Goal: Task Accomplishment & Management: Use online tool/utility

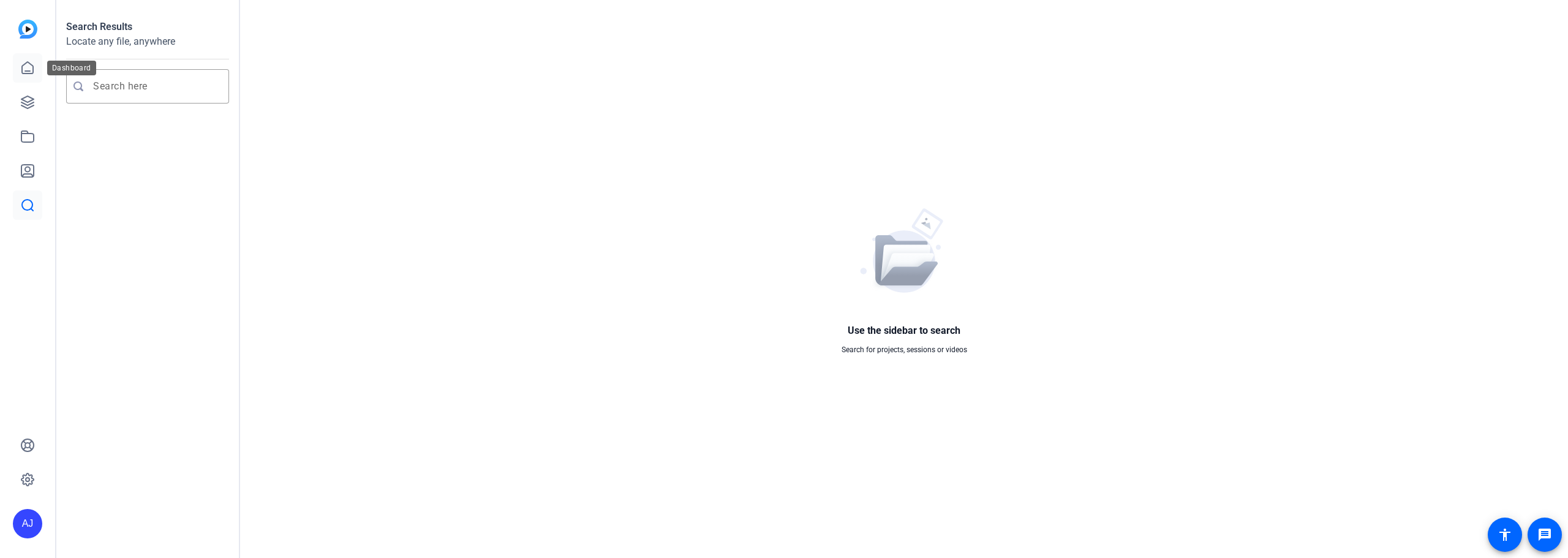
click at [28, 59] on link at bounding box center [27, 68] width 30 height 30
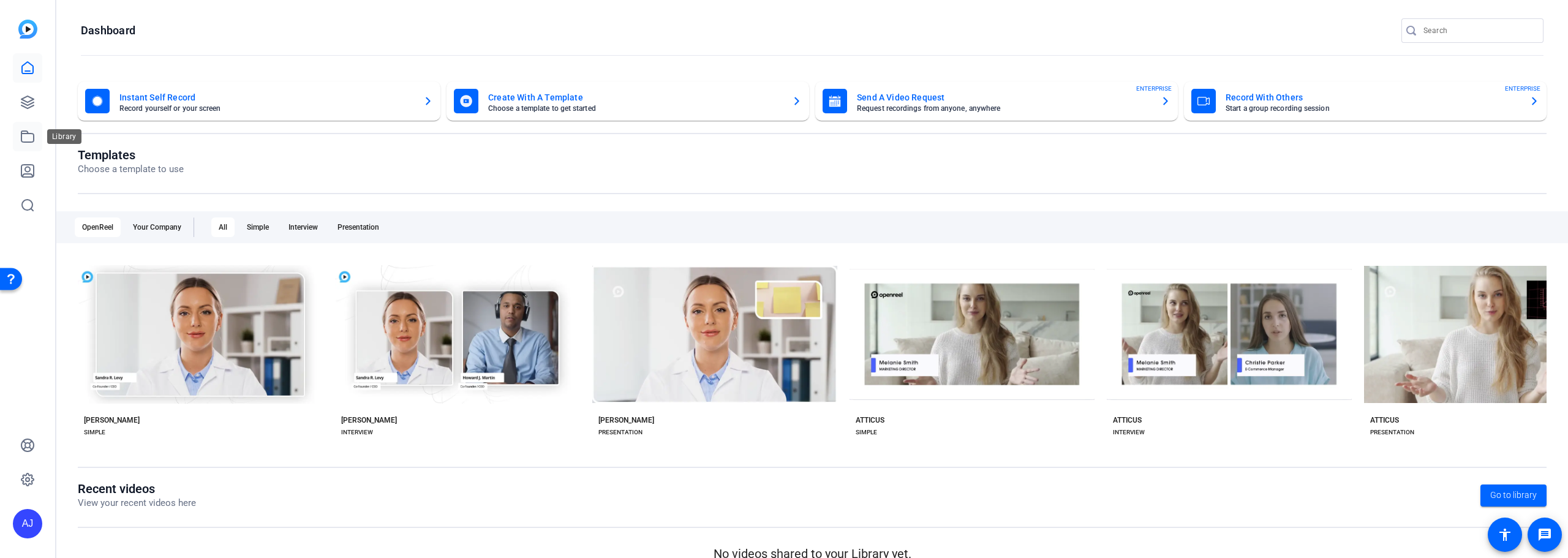
click at [22, 133] on icon at bounding box center [27, 136] width 13 height 11
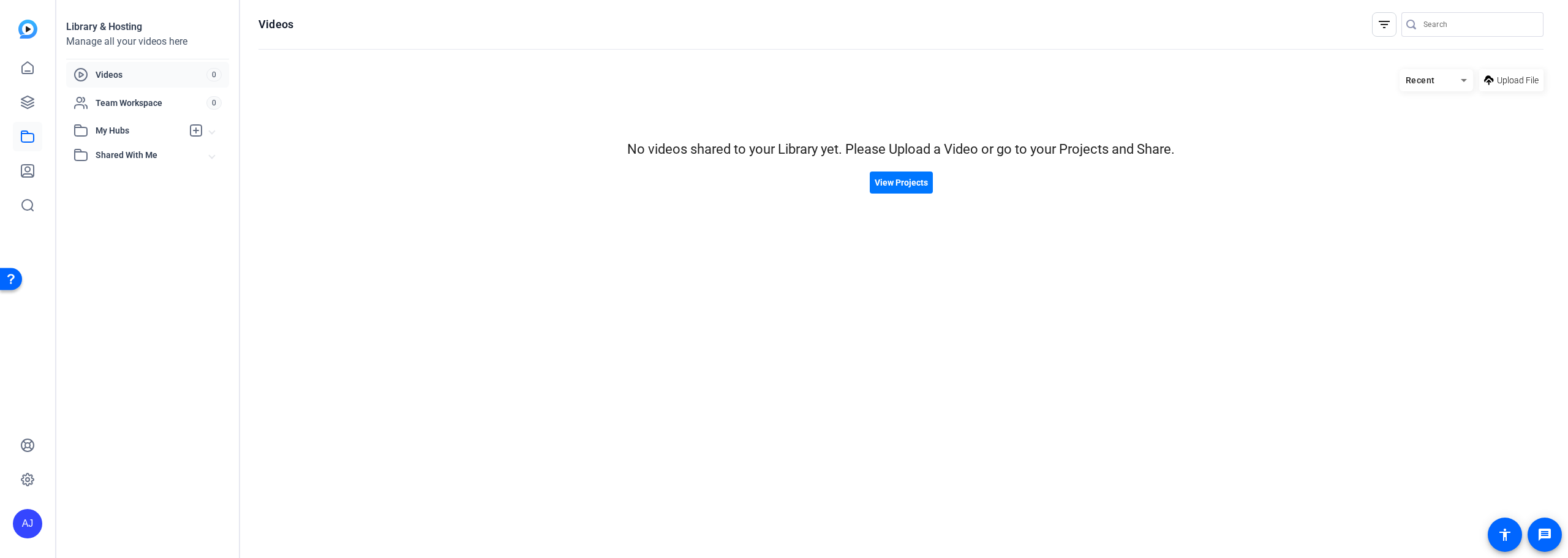
click at [107, 155] on span "Shared With Me" at bounding box center [153, 155] width 114 height 13
click at [79, 152] on icon at bounding box center [81, 155] width 13 height 11
click at [146, 79] on span "Videos" at bounding box center [151, 75] width 111 height 13
click at [112, 102] on span "Team Workspace" at bounding box center [151, 103] width 111 height 13
click at [18, 67] on link at bounding box center [27, 68] width 30 height 30
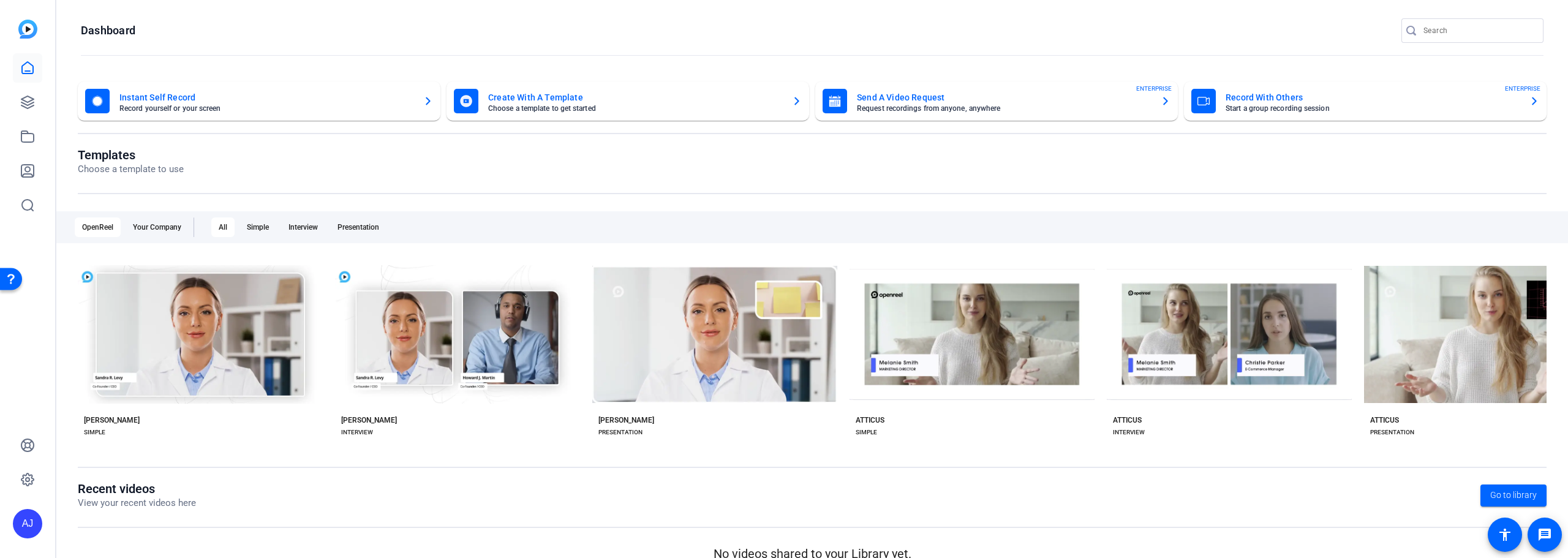
click at [5, 281] on div "Open Resource Center" at bounding box center [11, 278] width 22 height 22
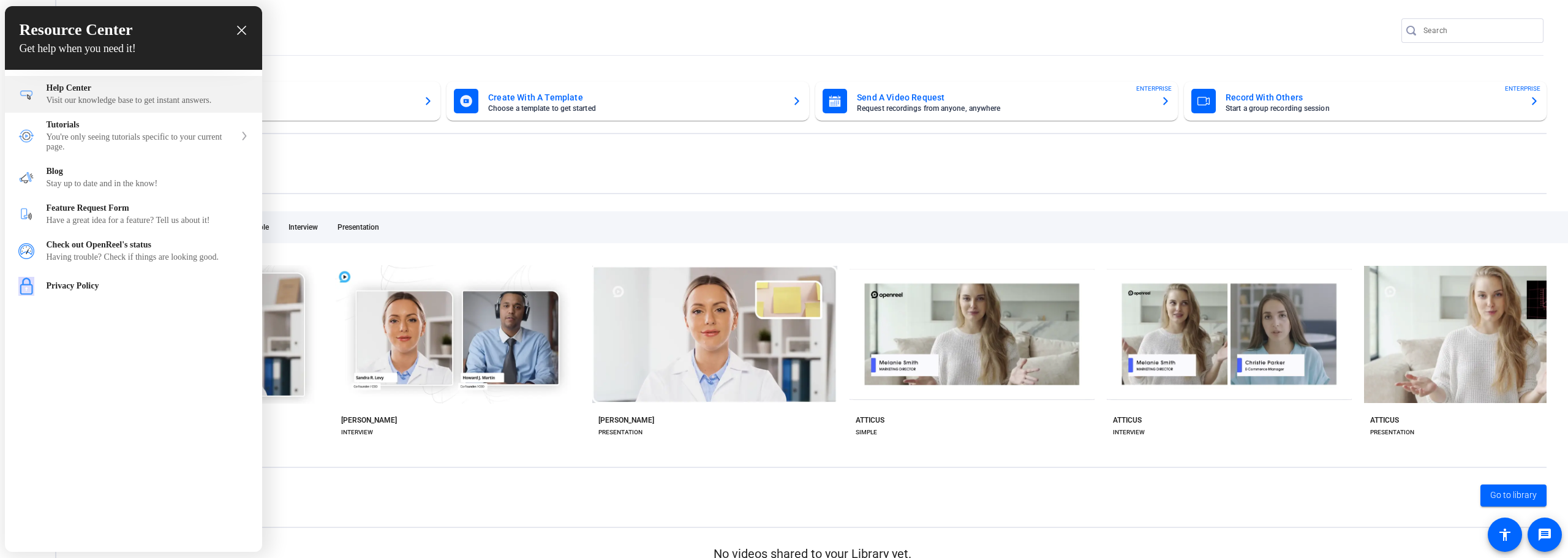
click at [84, 102] on div "Visit our knowledge base to get instant answers." at bounding box center [147, 100] width 202 height 10
click at [242, 27] on icon "close resource center" at bounding box center [242, 30] width 9 height 9
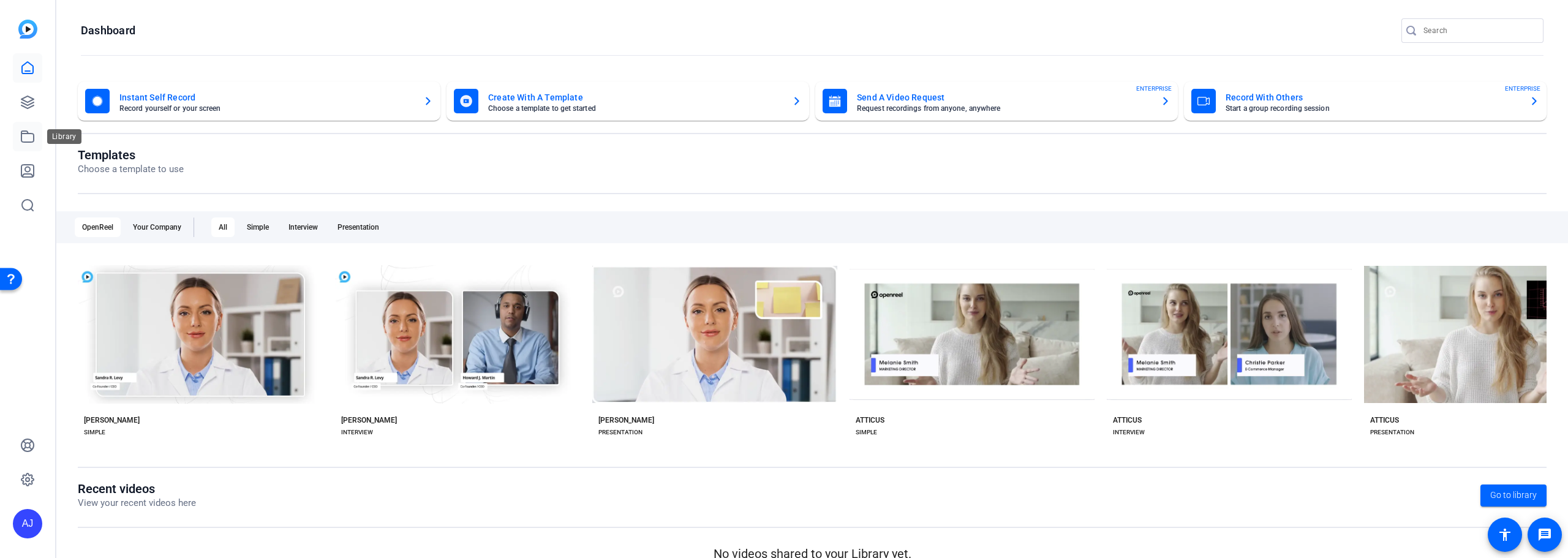
click at [28, 138] on icon at bounding box center [27, 136] width 15 height 15
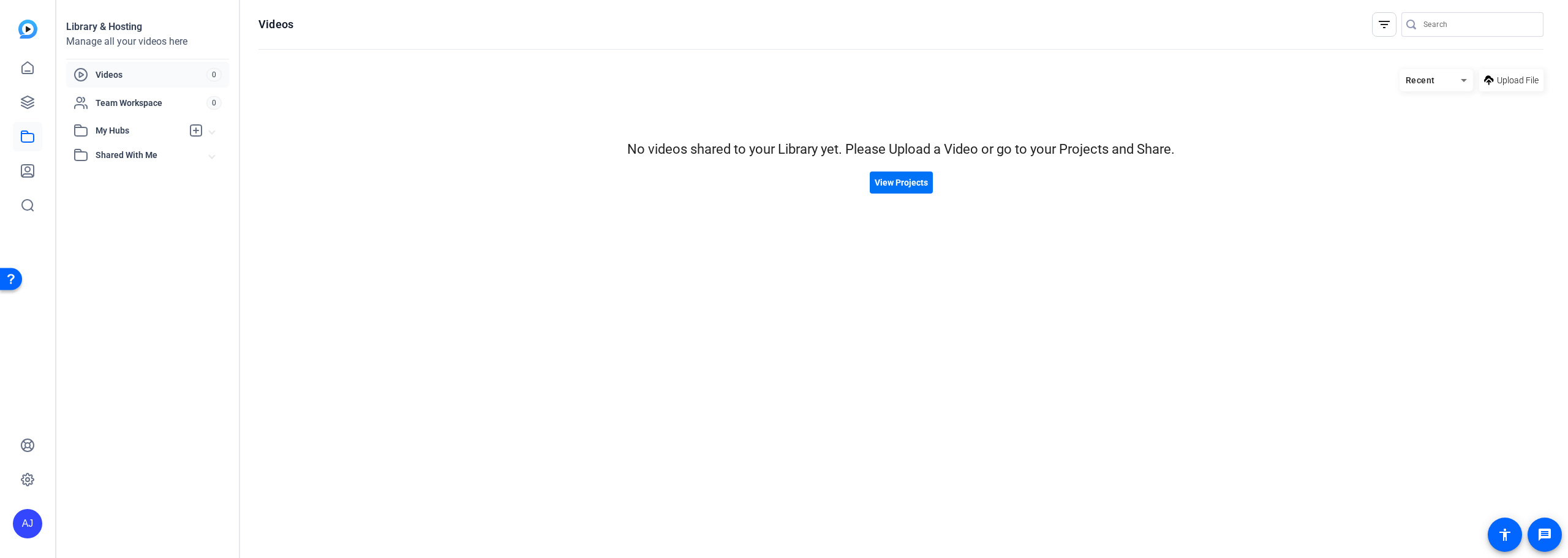
click at [891, 182] on span "View Projects" at bounding box center [902, 182] width 53 height 13
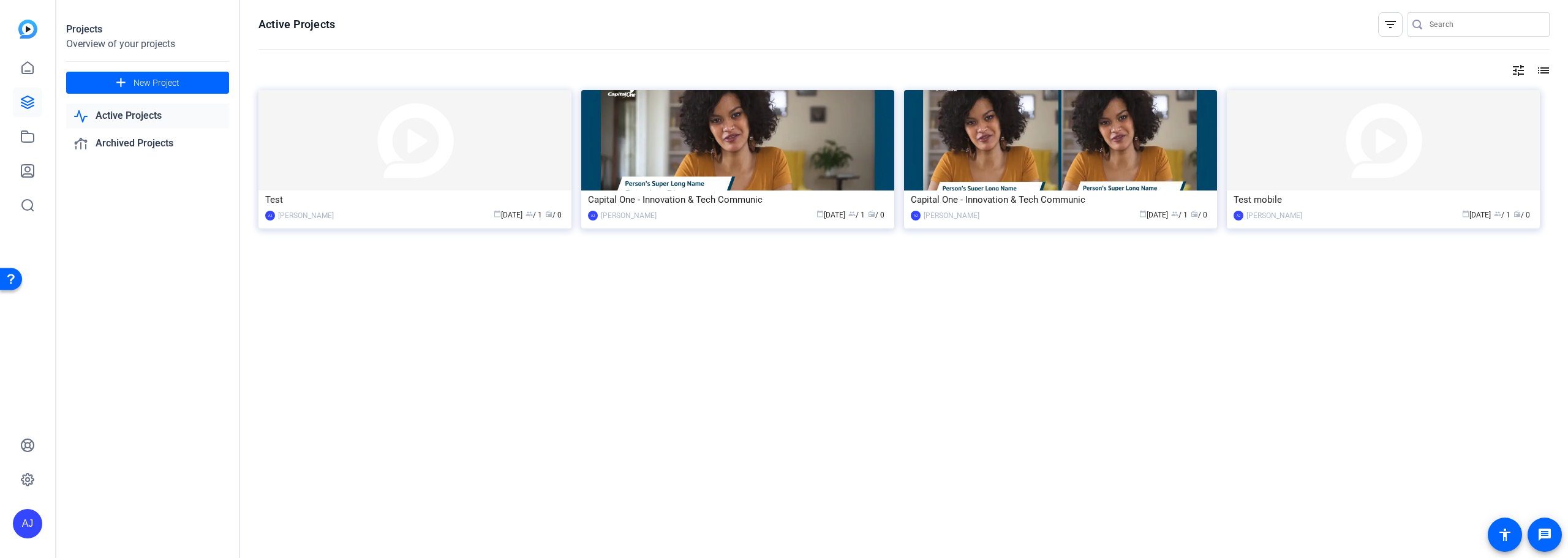
click at [940, 21] on input "Search" at bounding box center [1484, 24] width 110 height 15
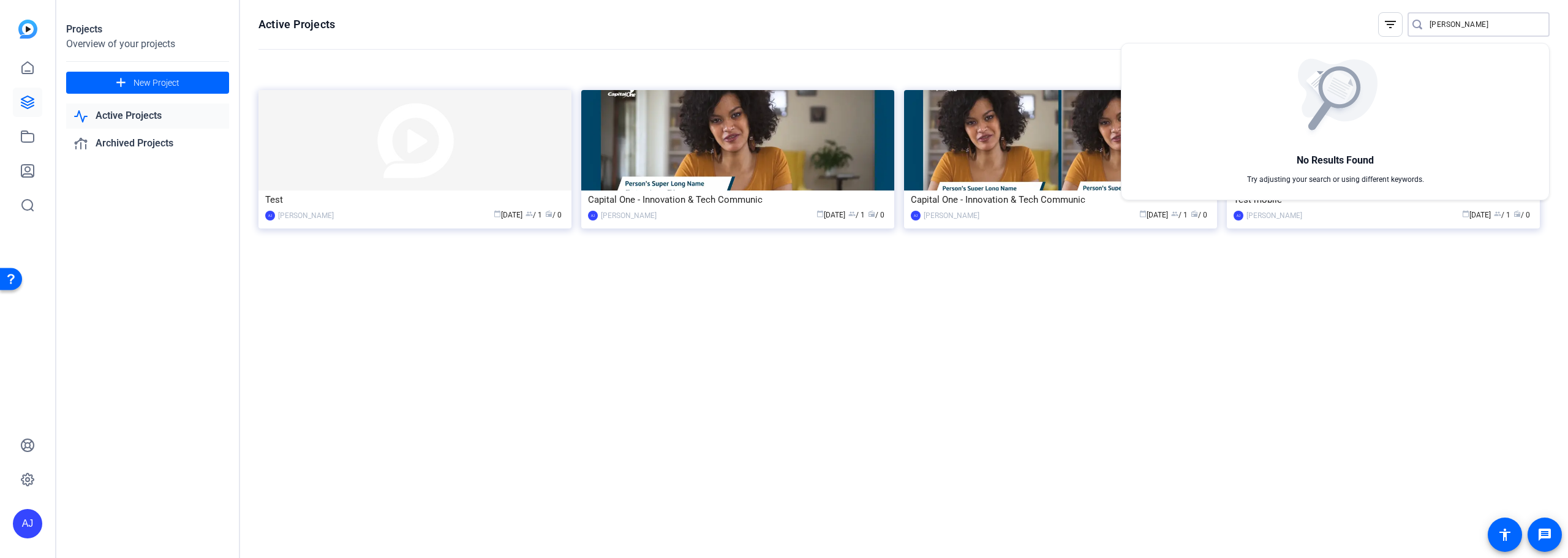
type input "[PERSON_NAME]"
click at [26, 203] on div at bounding box center [784, 279] width 1568 height 558
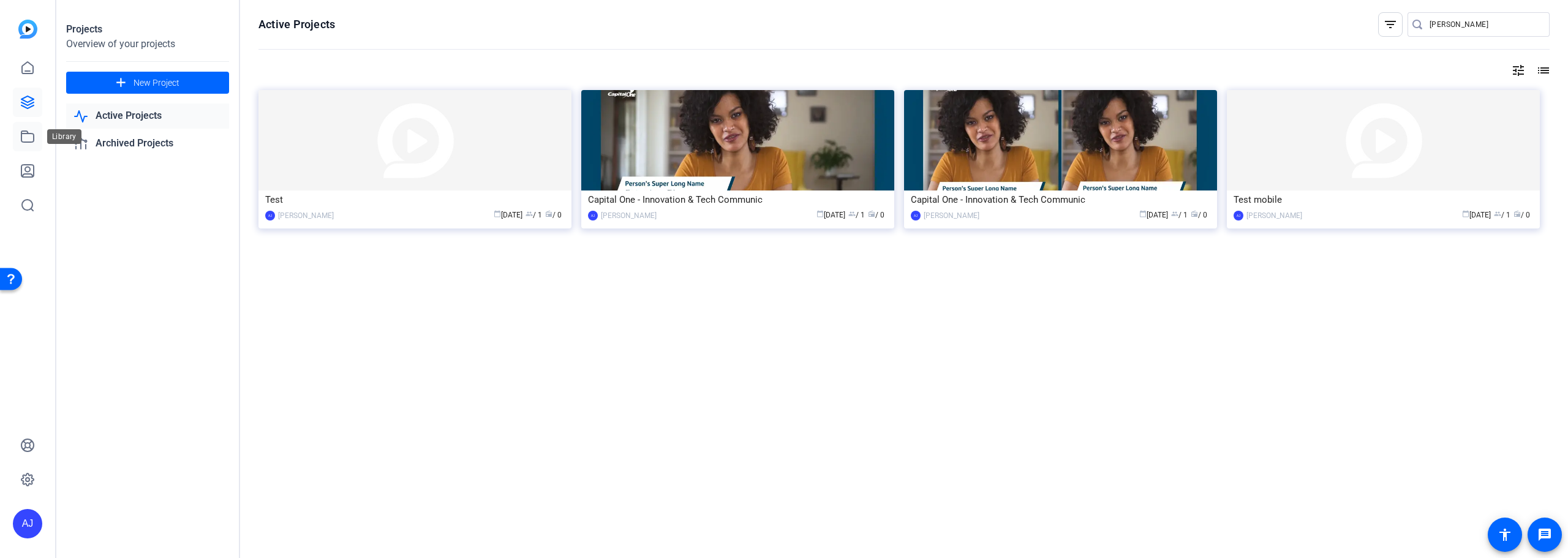
click at [27, 139] on icon at bounding box center [27, 136] width 15 height 15
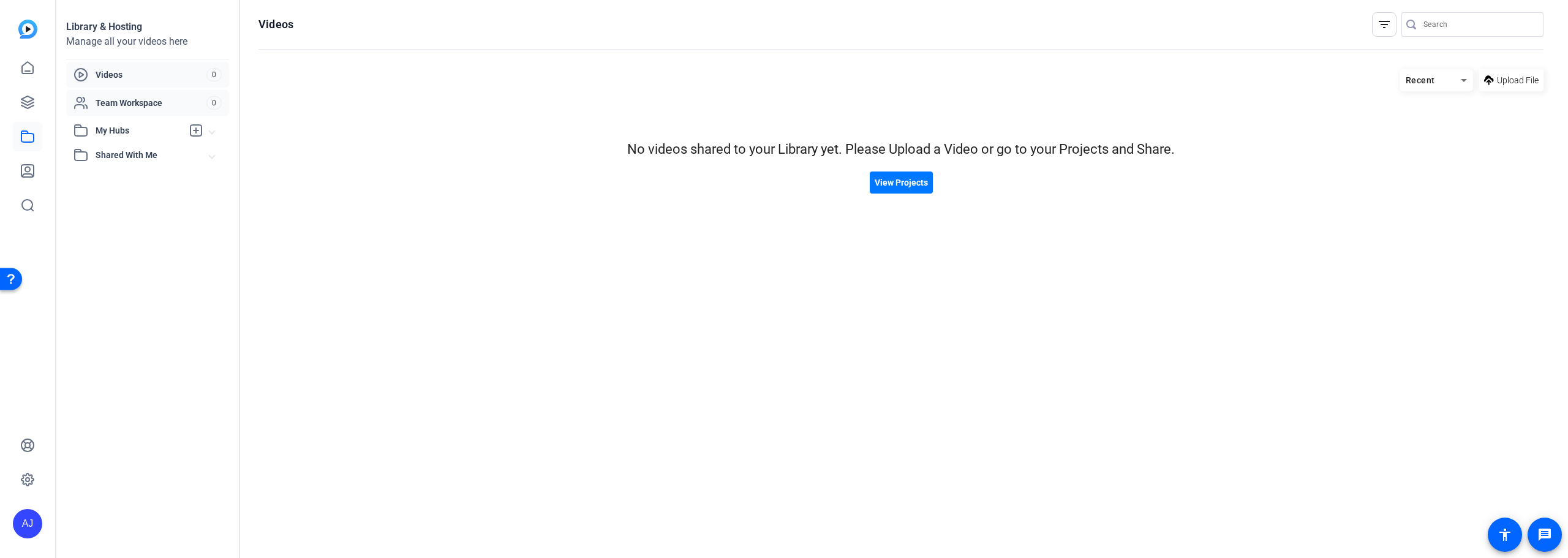
click at [133, 104] on span "Team Workspace" at bounding box center [151, 103] width 111 height 13
click at [903, 184] on span "View Projects" at bounding box center [902, 182] width 53 height 13
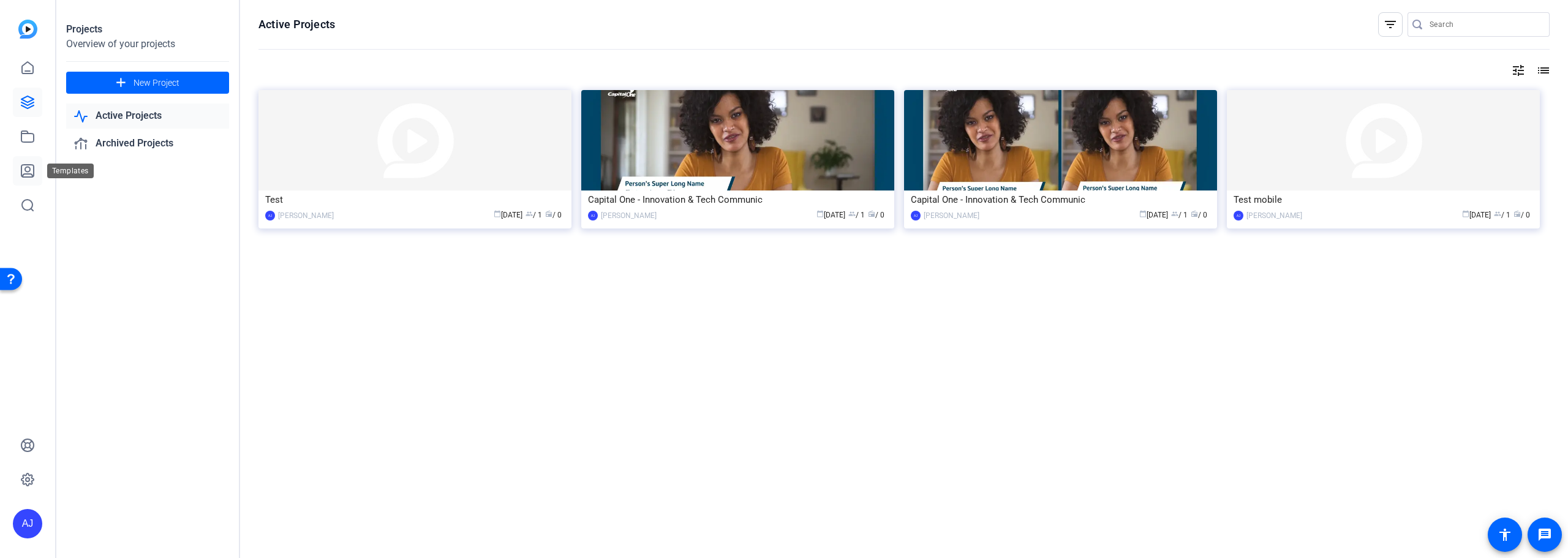
click at [27, 176] on icon at bounding box center [27, 170] width 13 height 13
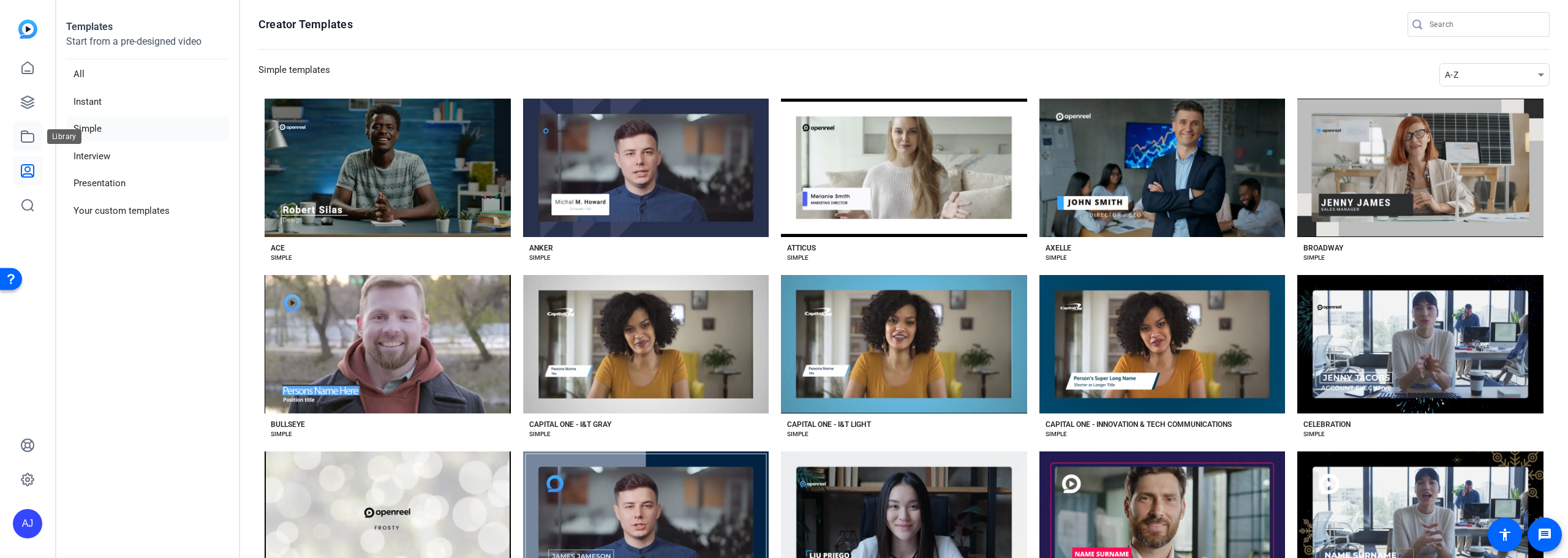
click at [24, 138] on icon at bounding box center [27, 136] width 15 height 15
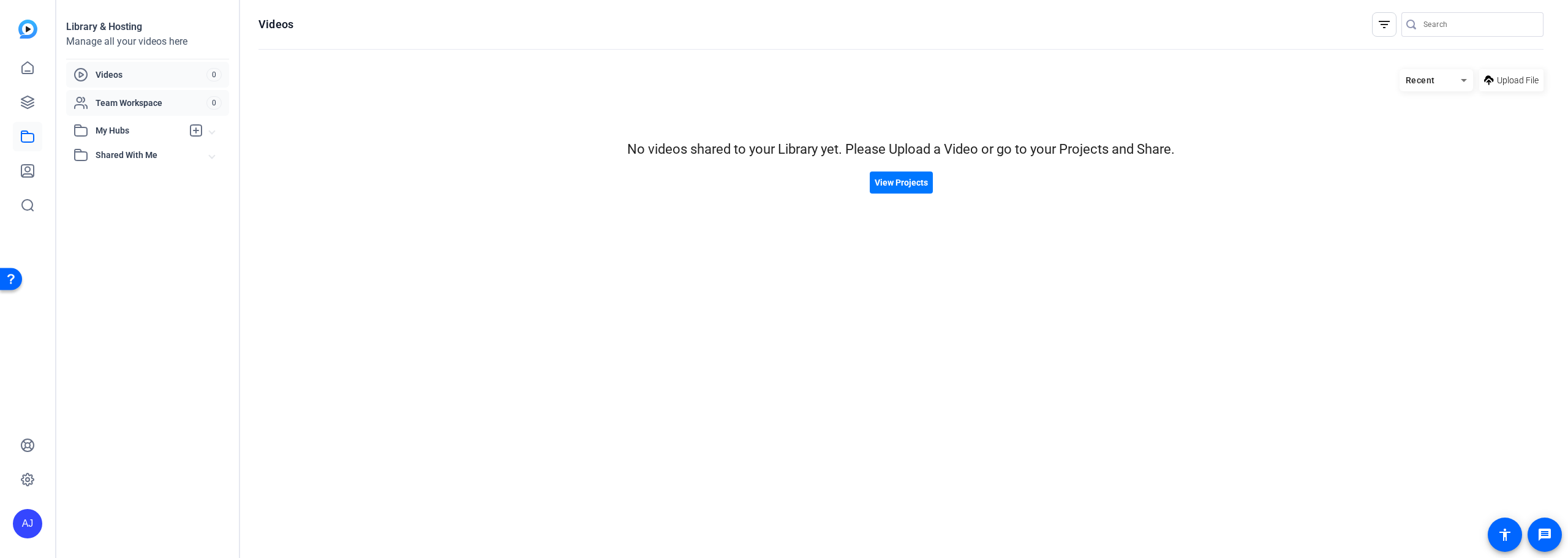
click at [115, 99] on span "Team Workspace" at bounding box center [151, 103] width 111 height 13
click at [31, 27] on img at bounding box center [28, 29] width 19 height 19
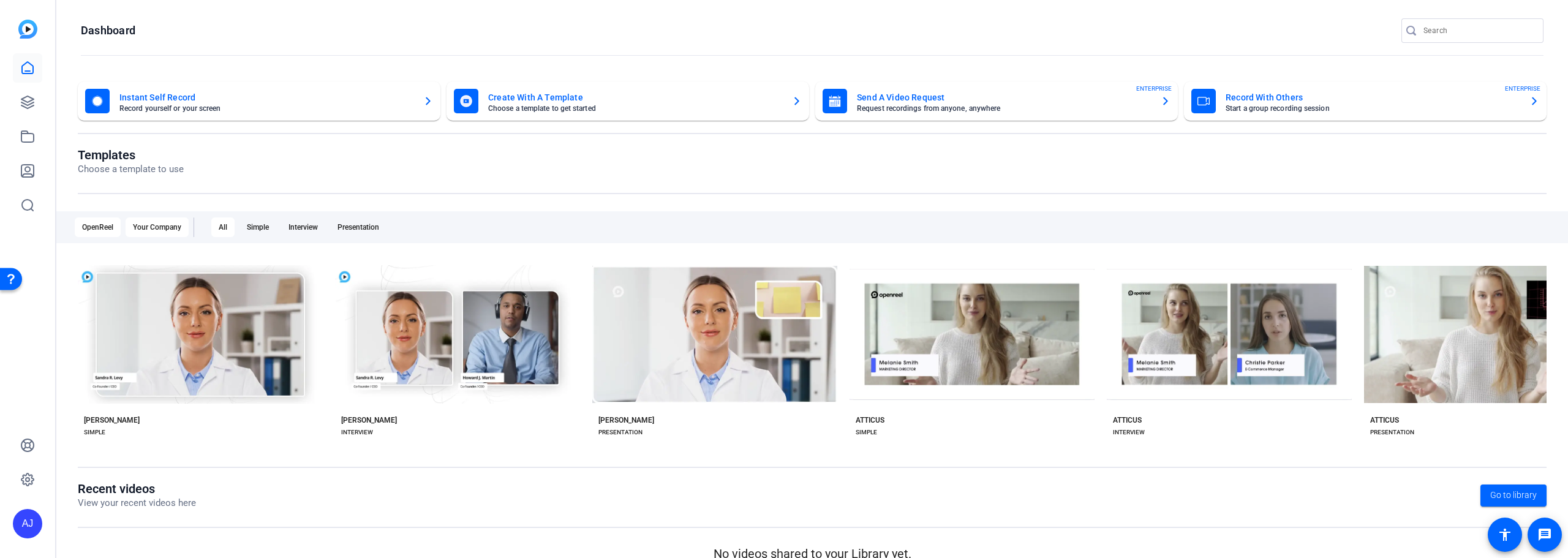
click at [152, 231] on div "Your Company" at bounding box center [156, 227] width 63 height 19
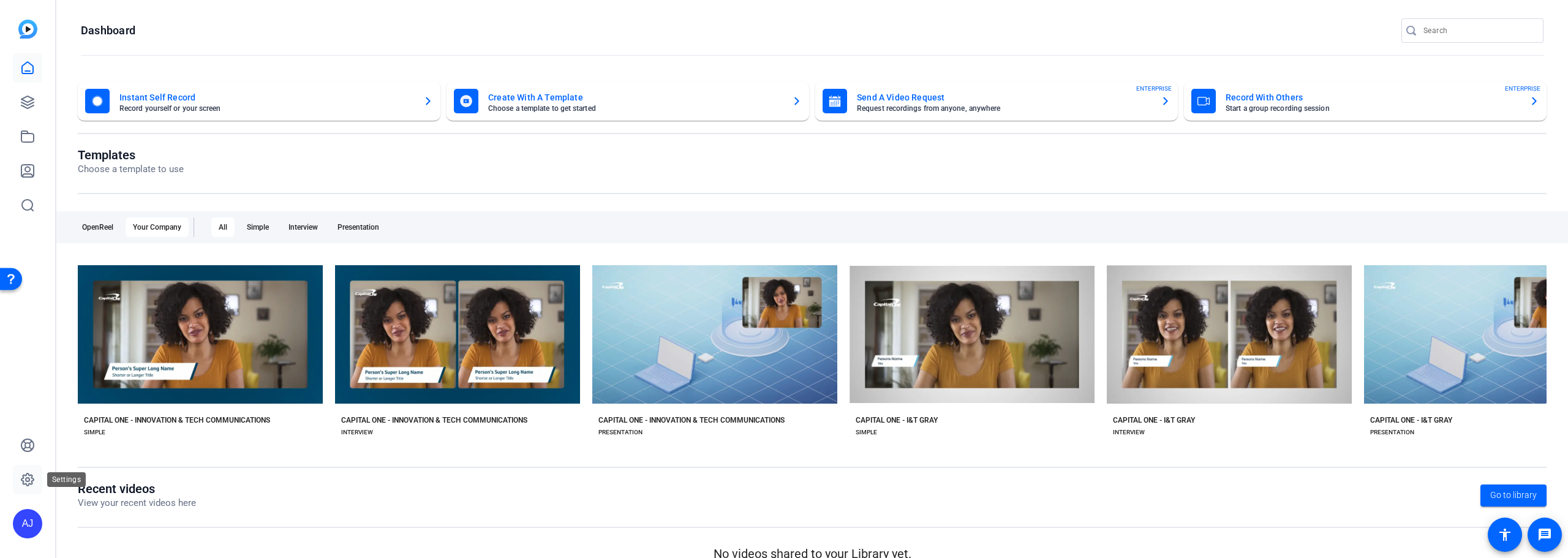
click at [32, 483] on icon at bounding box center [27, 479] width 13 height 13
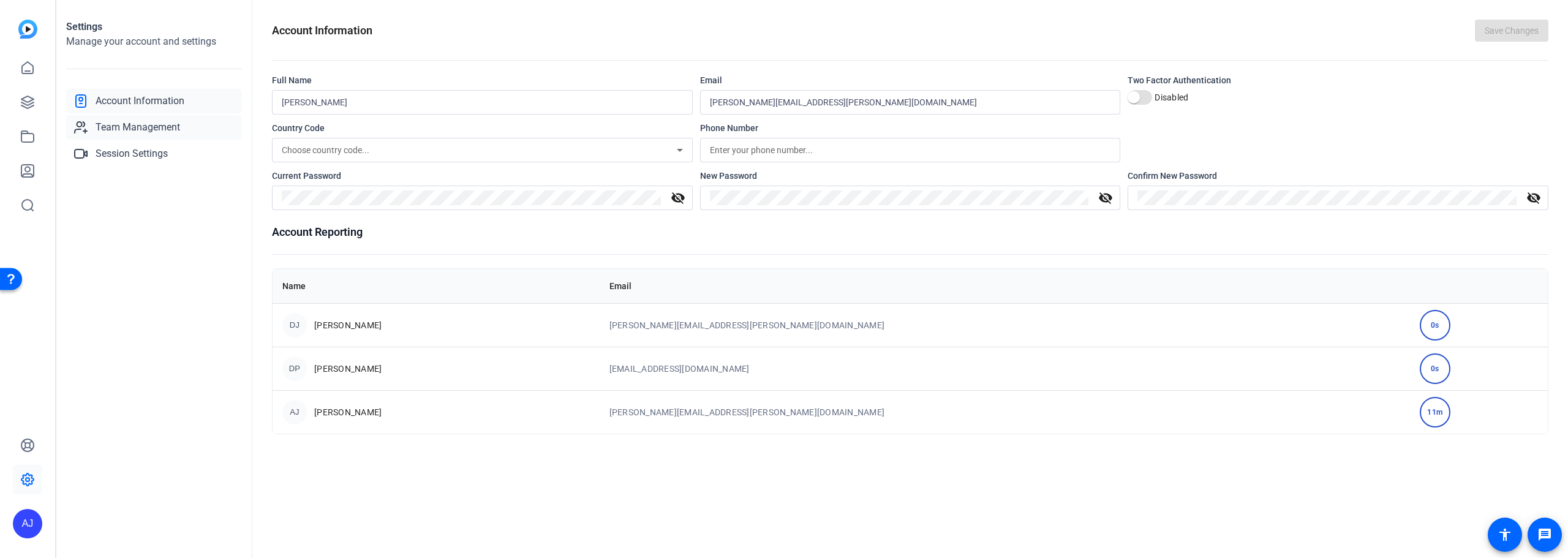
click at [131, 128] on span "Team Management" at bounding box center [138, 127] width 84 height 15
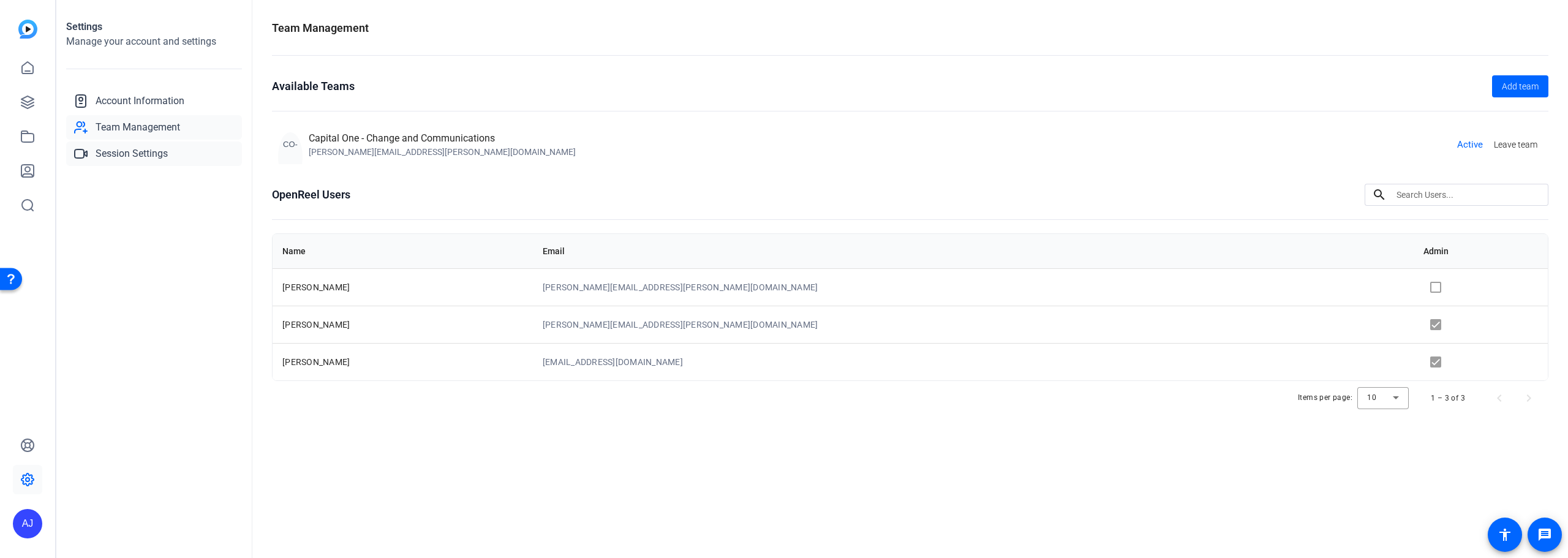
click at [127, 152] on span "Session Settings" at bounding box center [132, 154] width 73 height 15
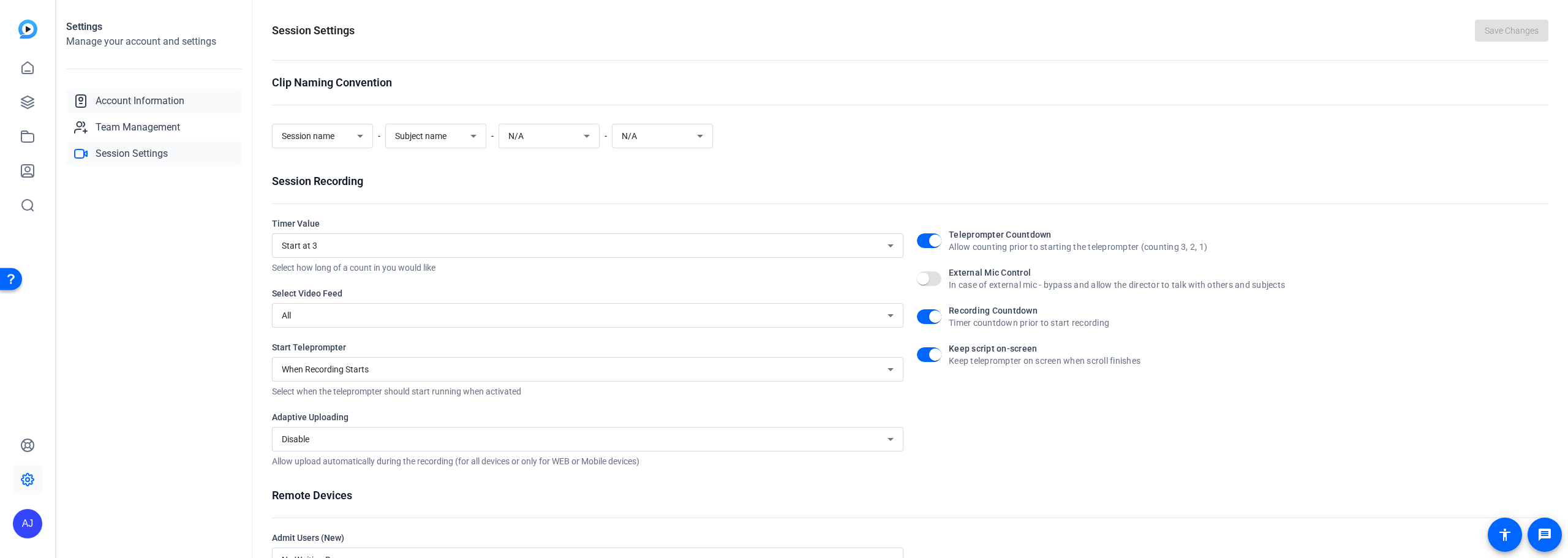
click at [136, 104] on span "Account Information" at bounding box center [140, 101] width 89 height 15
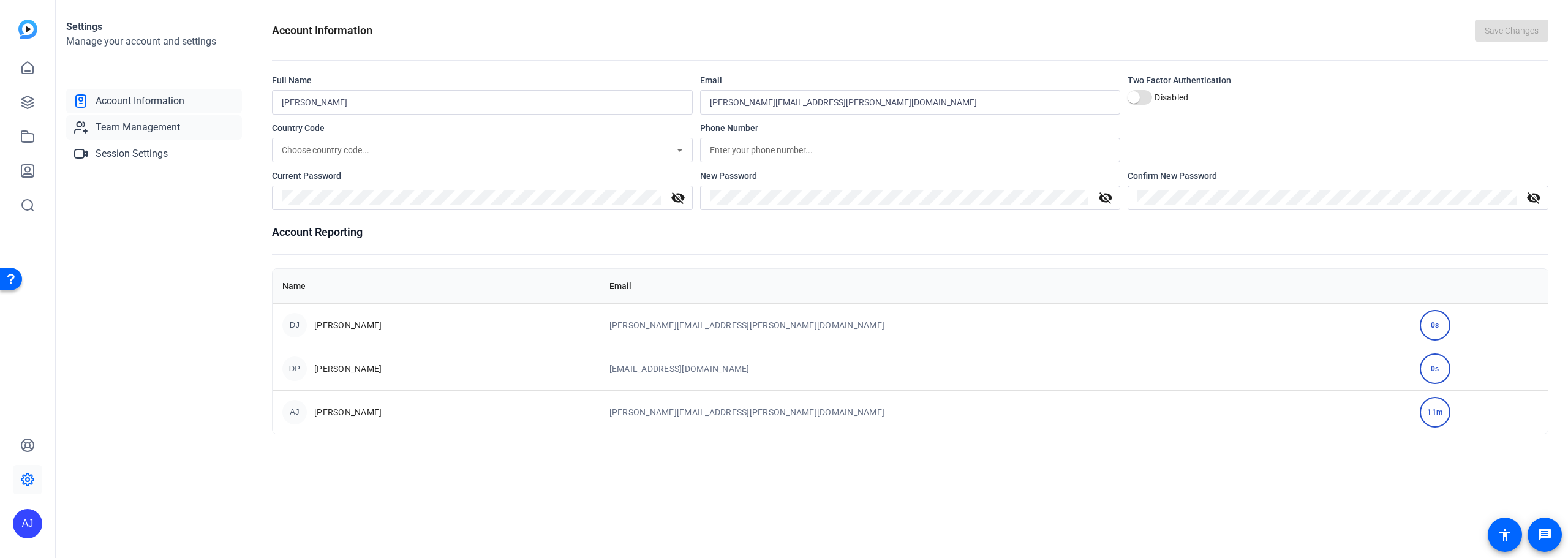
click at [134, 124] on span "Team Management" at bounding box center [138, 127] width 84 height 15
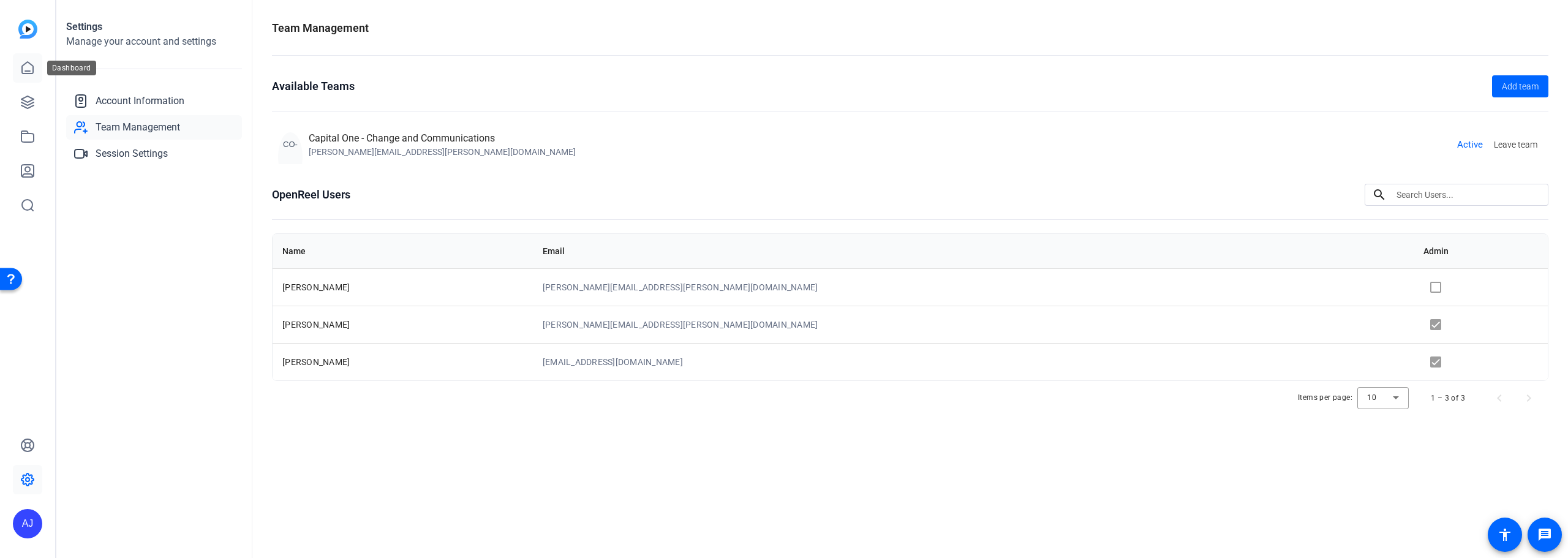
click at [29, 70] on icon at bounding box center [27, 68] width 15 height 15
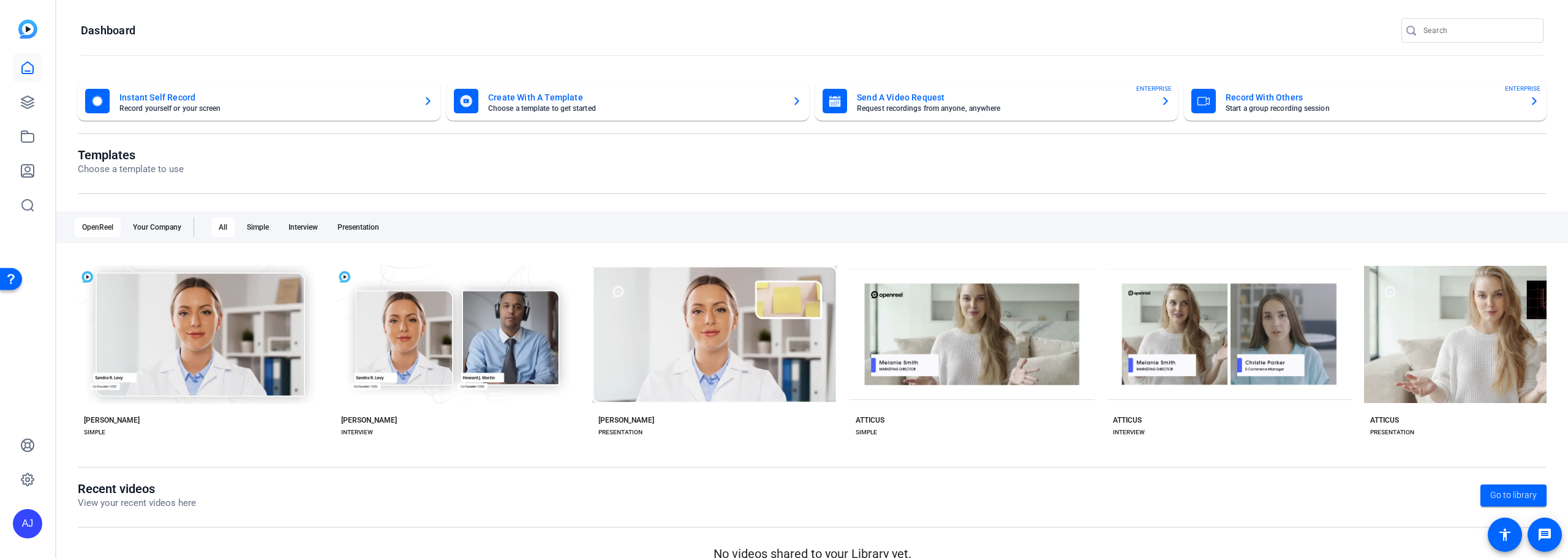
click at [940, 111] on mat-card-subtitle "Start a group recording session" at bounding box center [1372, 108] width 294 height 7
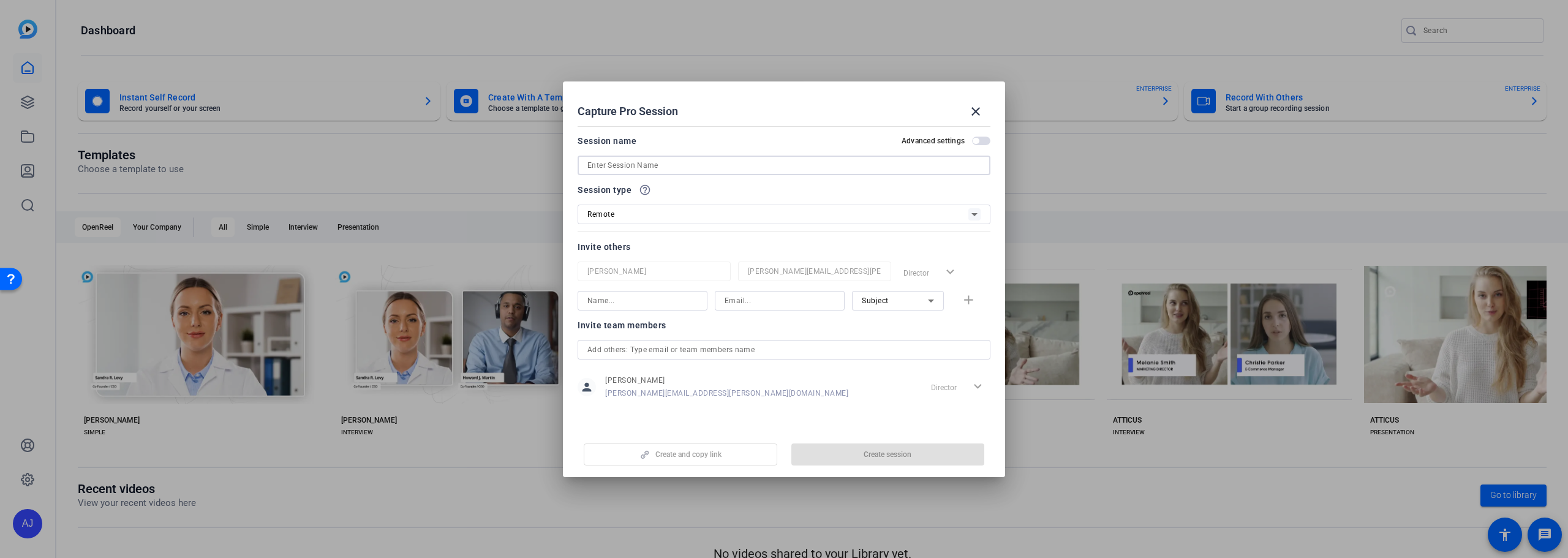
click at [717, 172] on input at bounding box center [784, 165] width 393 height 15
type input "test"
click at [681, 305] on input at bounding box center [642, 301] width 110 height 15
type input "AJ"
click at [734, 299] on input at bounding box center [780, 301] width 110 height 15
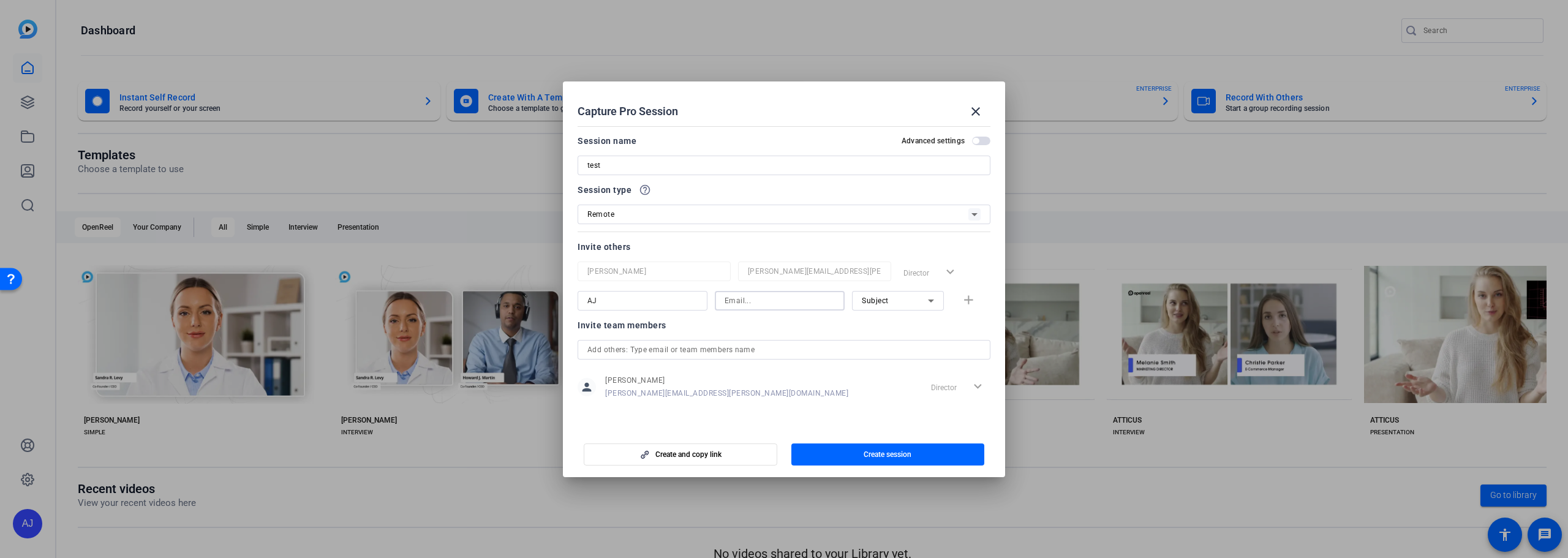
type input "[EMAIL_ADDRESS][DOMAIN_NAME]"
click at [882, 302] on span "Subject" at bounding box center [875, 301] width 27 height 9
click at [882, 361] on span "Subject" at bounding box center [875, 365] width 27 height 15
click at [940, 269] on div "Director expand_more" at bounding box center [945, 273] width 92 height 22
click at [814, 454] on span "button" at bounding box center [888, 455] width 193 height 30
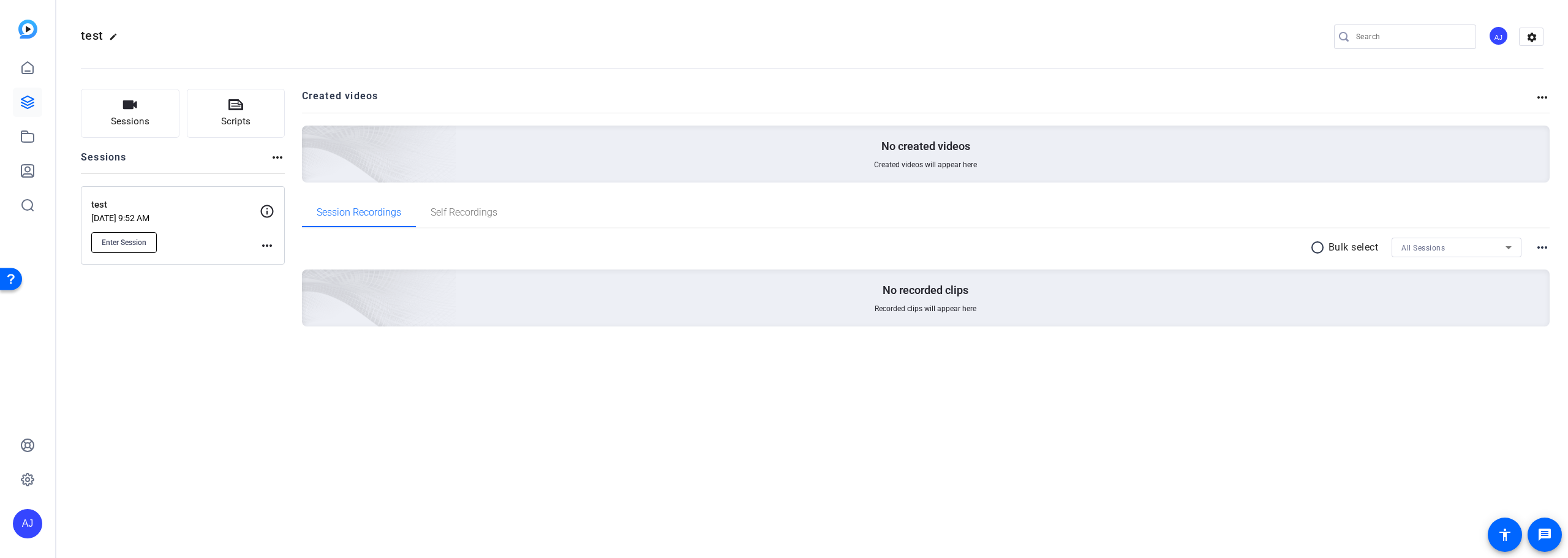
click at [104, 242] on span "Enter Session" at bounding box center [124, 242] width 44 height 10
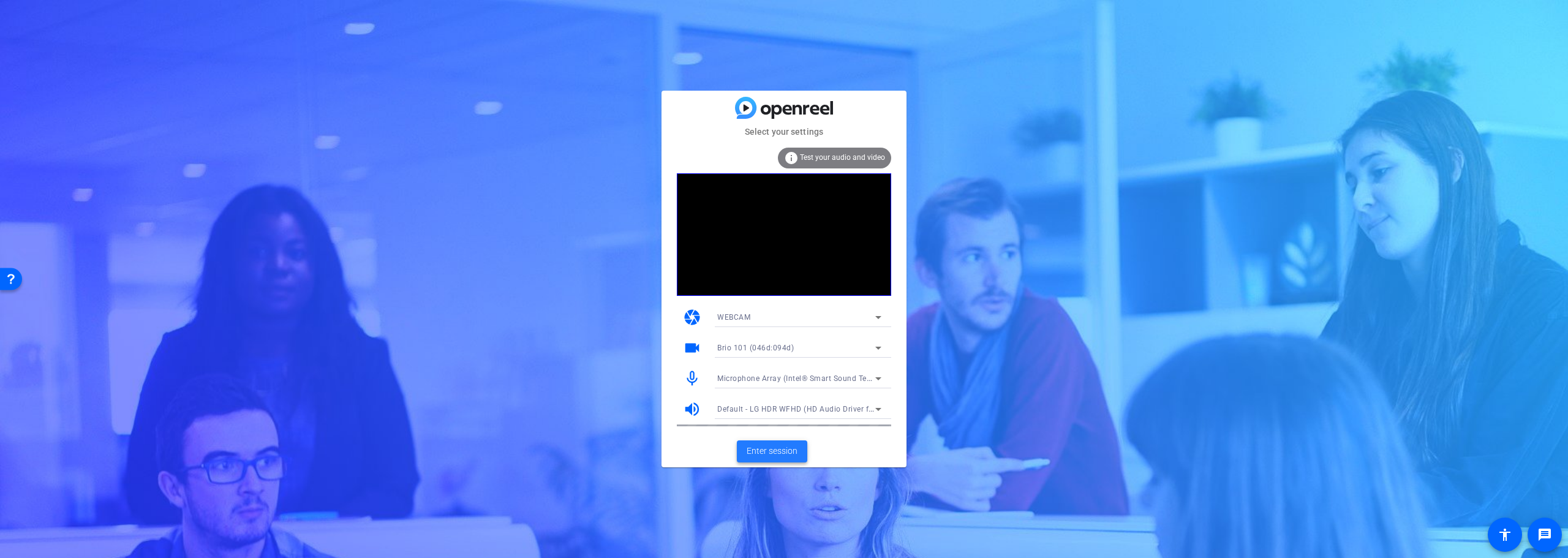
click at [760, 457] on span "Enter session" at bounding box center [772, 451] width 51 height 13
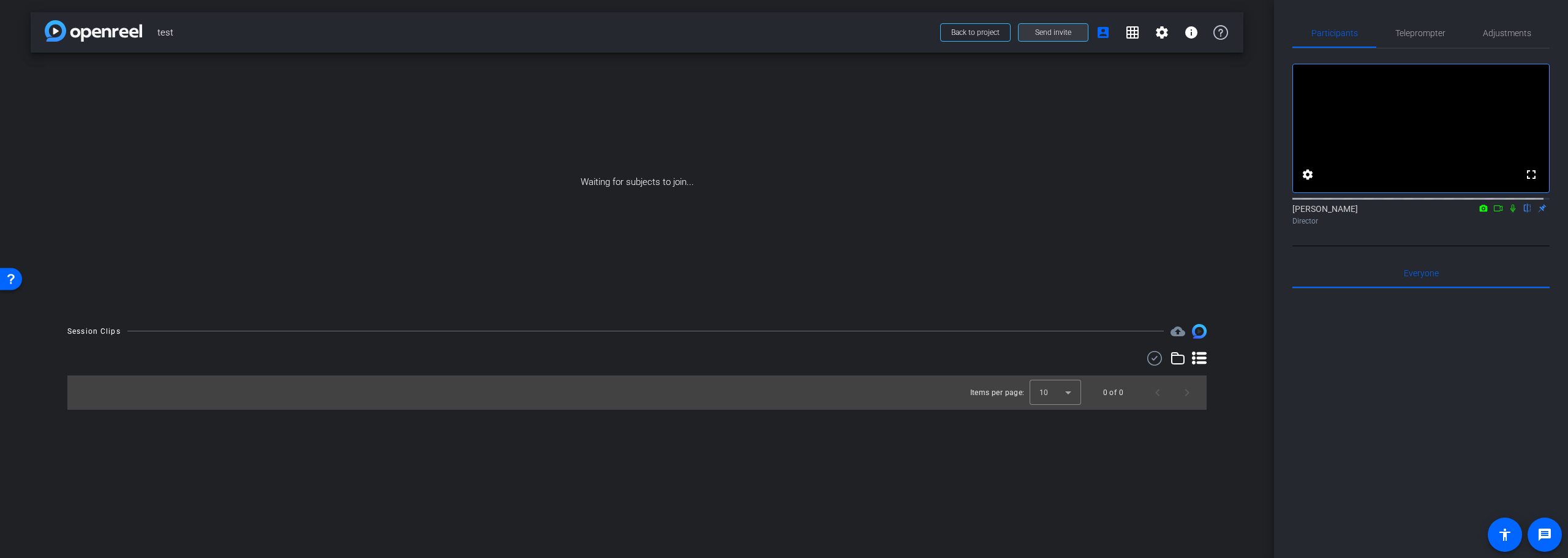
click at [1055, 30] on span "Send invite" at bounding box center [1053, 32] width 36 height 10
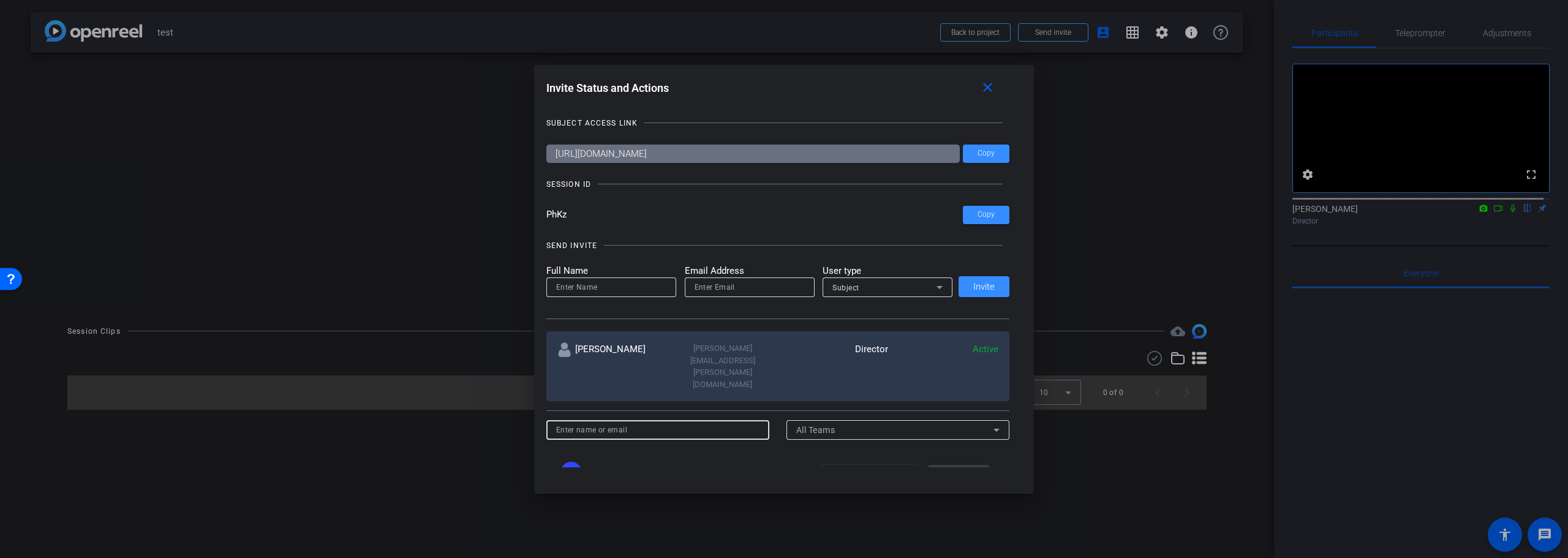
click at [640, 422] on input at bounding box center [658, 430] width 204 height 15
click at [711, 284] on input "email" at bounding box center [749, 288] width 110 height 15
type input "[EMAIL_ADDRESS][DOMAIN_NAME]"
click at [652, 288] on input at bounding box center [611, 288] width 110 height 15
type input "a"
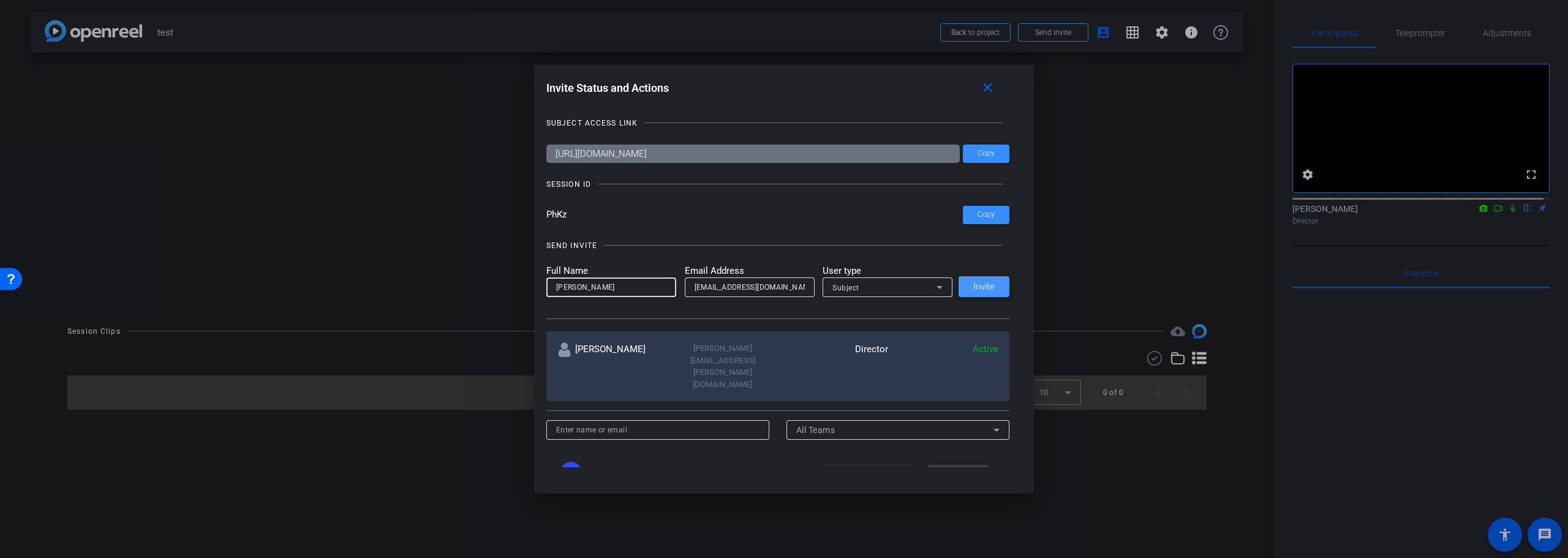
type input "Chris Jones"
click at [974, 287] on span "Invite" at bounding box center [984, 287] width 21 height 9
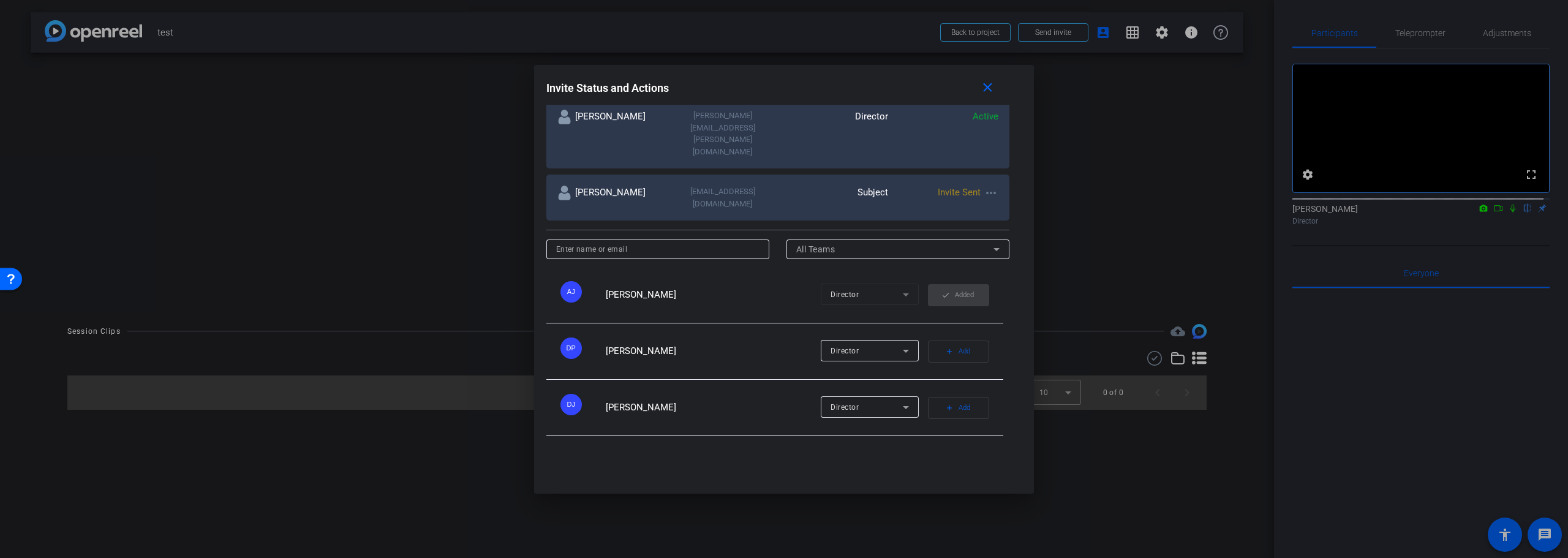
scroll to position [239, 0]
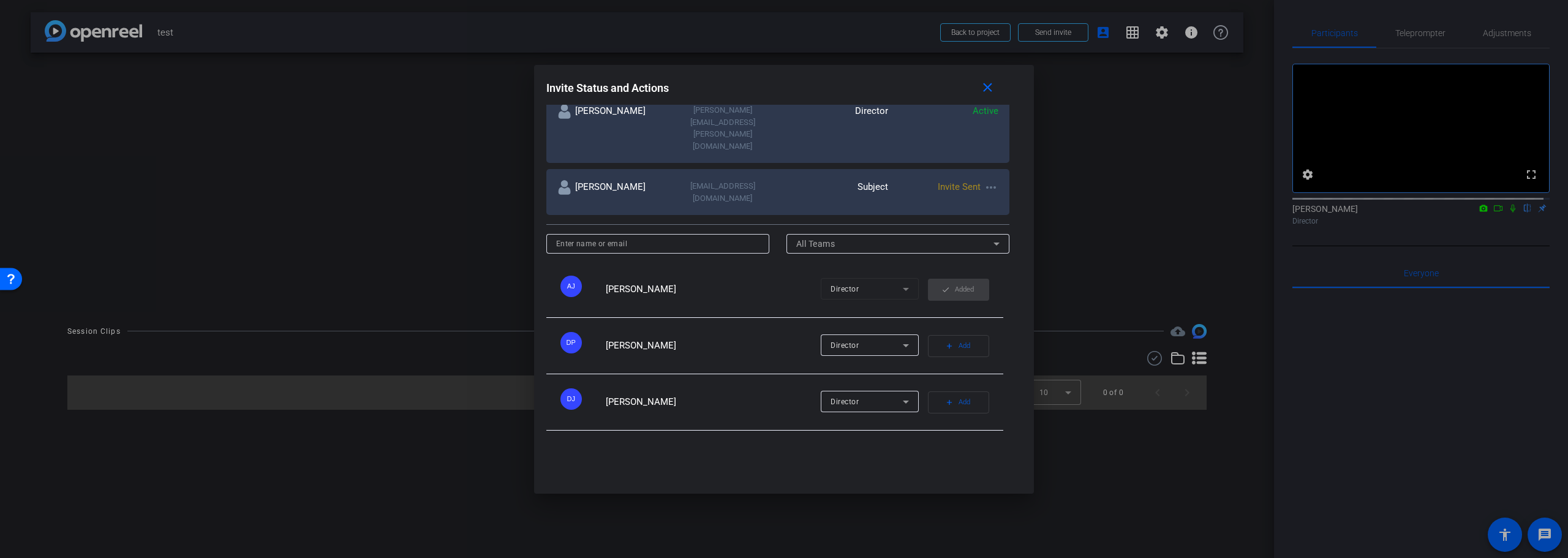
click at [986, 180] on mat-icon "more_horiz" at bounding box center [991, 187] width 15 height 15
click at [886, 436] on div at bounding box center [784, 279] width 1568 height 558
click at [988, 86] on mat-icon "close" at bounding box center [988, 87] width 16 height 16
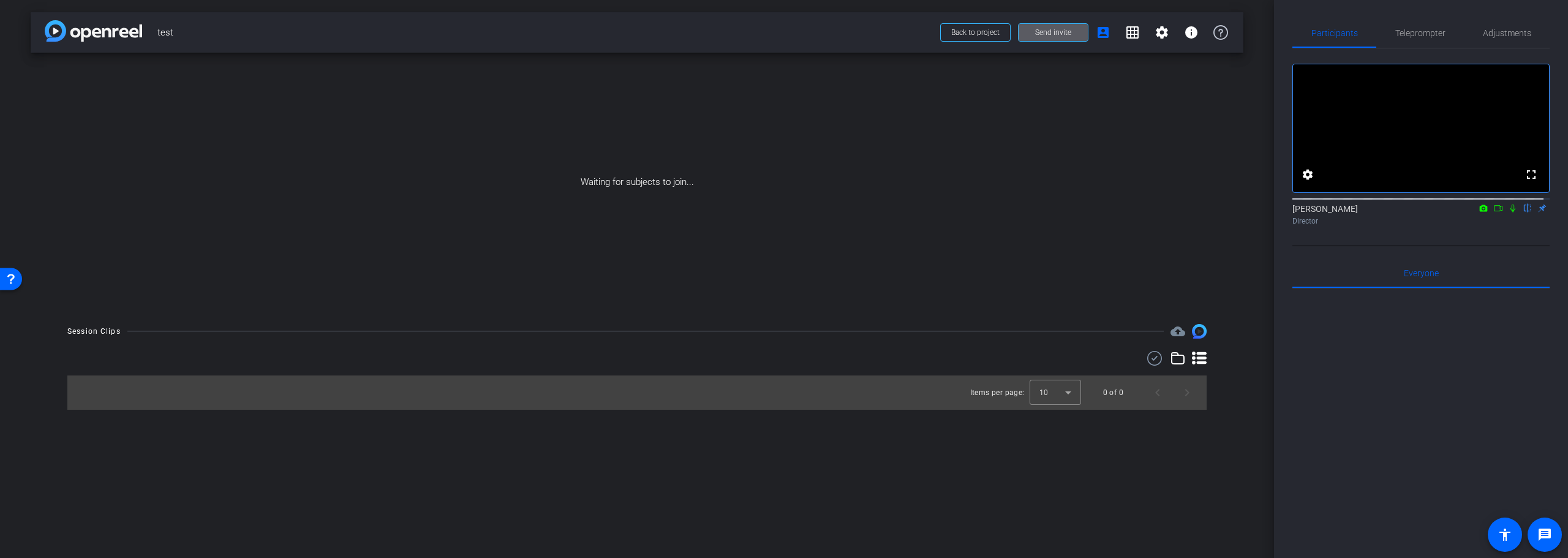
click at [664, 183] on div "Waiting for subjects to join..." at bounding box center [637, 182] width 1213 height 259
click at [1103, 30] on mat-icon "account_box" at bounding box center [1103, 33] width 15 height 15
click at [1197, 331] on img at bounding box center [1200, 331] width 15 height 15
click at [1198, 331] on img at bounding box center [1200, 331] width 15 height 15
click at [1483, 33] on span "Adjustments" at bounding box center [1506, 33] width 48 height 9
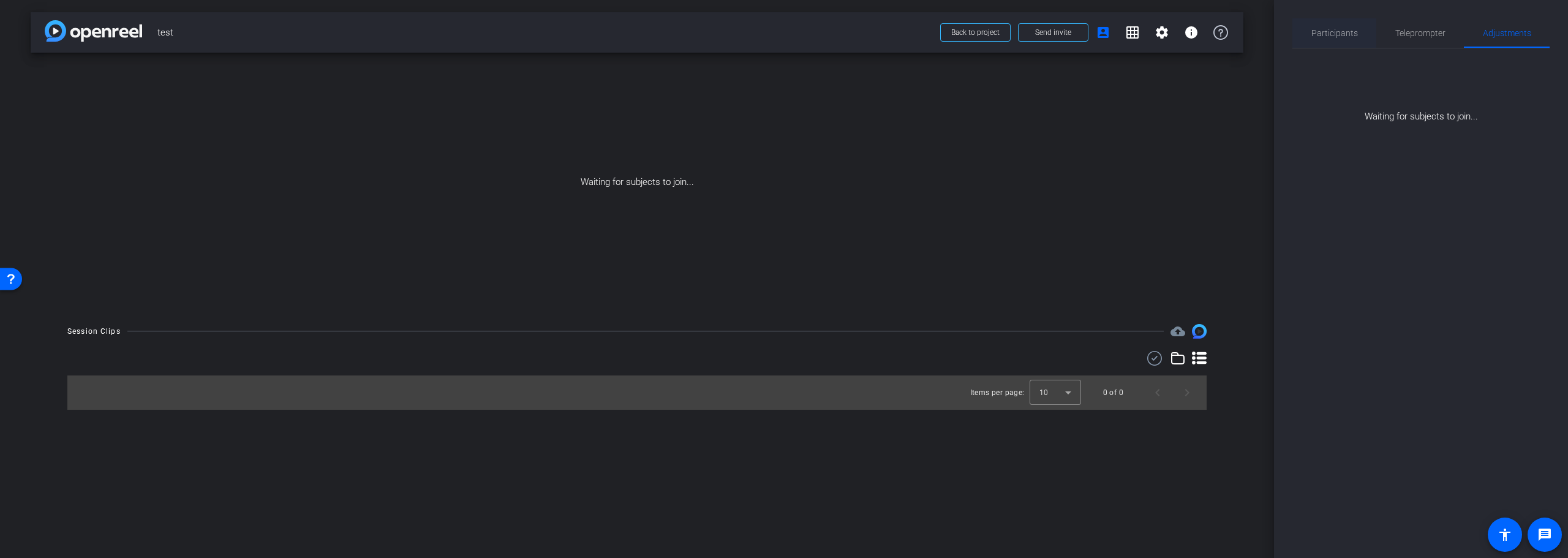
click at [1349, 31] on span "Participants" at bounding box center [1335, 33] width 47 height 9
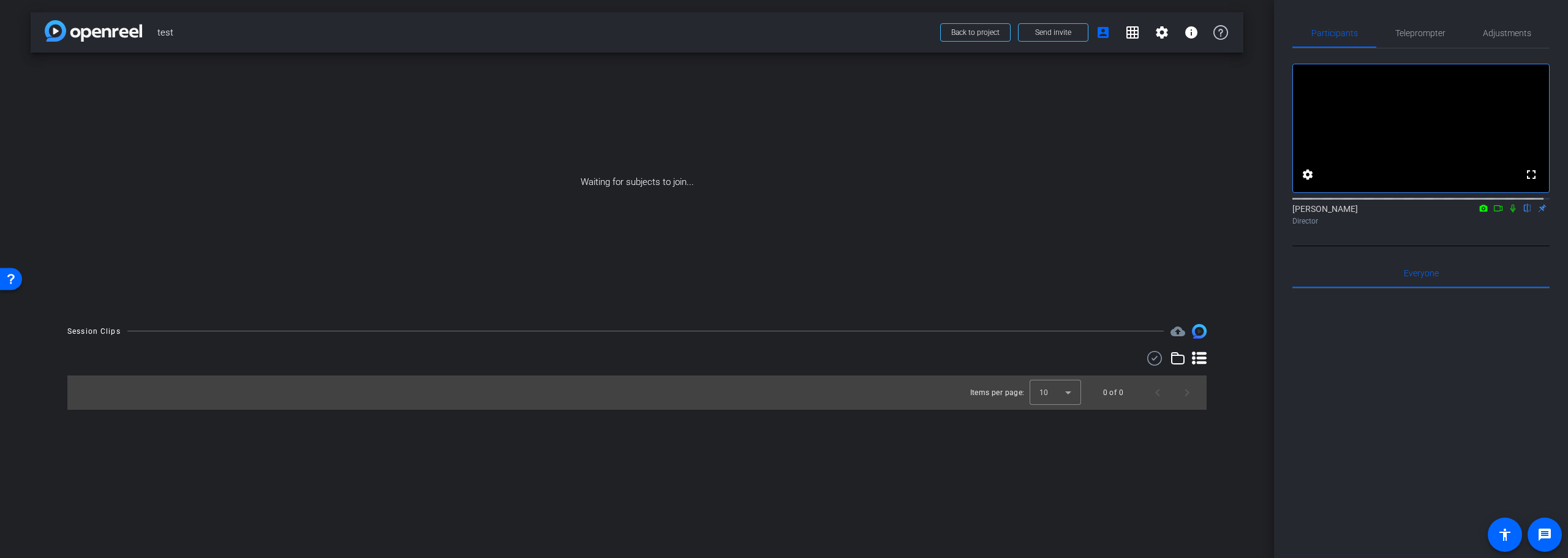
click at [1152, 361] on icon at bounding box center [1155, 359] width 19 height 15
click at [1152, 361] on span at bounding box center [1143, 359] width 43 height 30
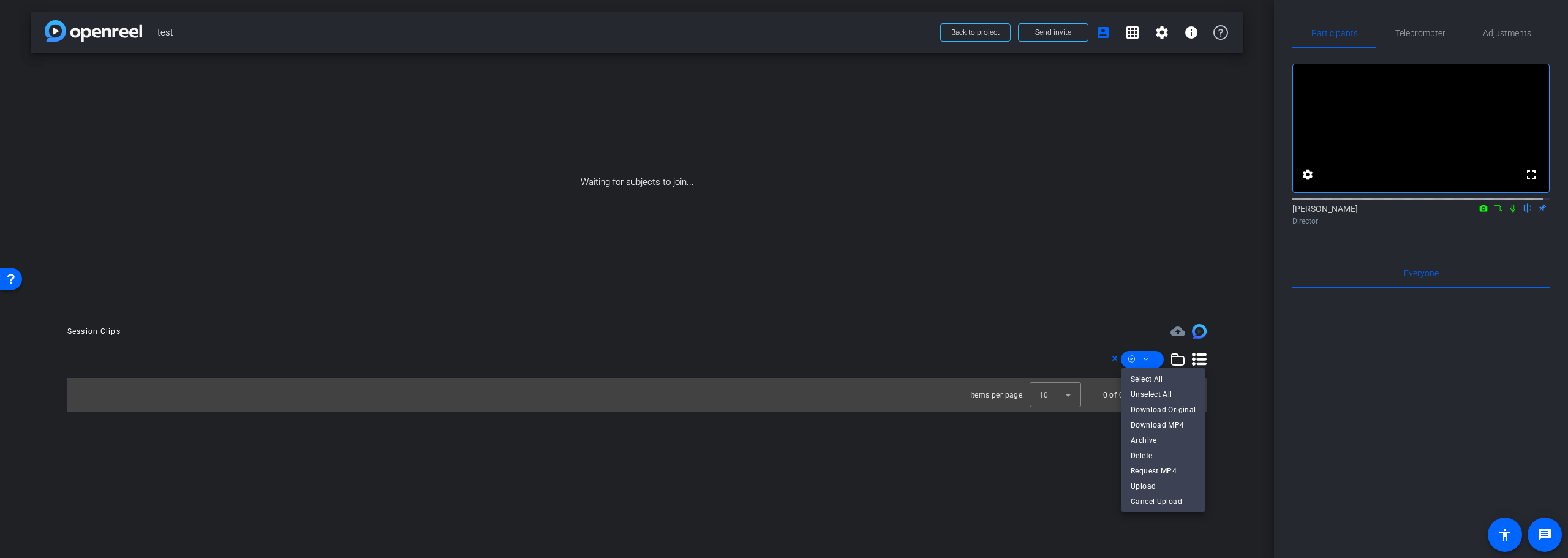
click at [1061, 433] on div at bounding box center [784, 279] width 1568 height 558
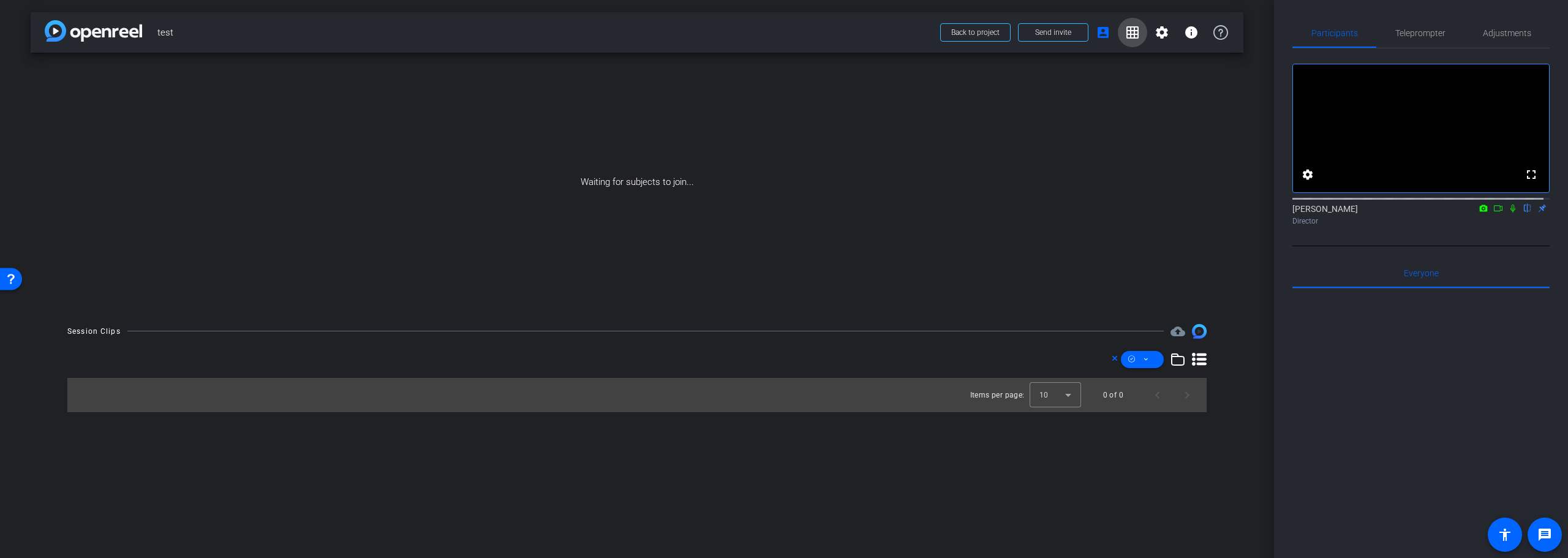
click at [1132, 30] on mat-icon "grid_on" at bounding box center [1133, 33] width 15 height 15
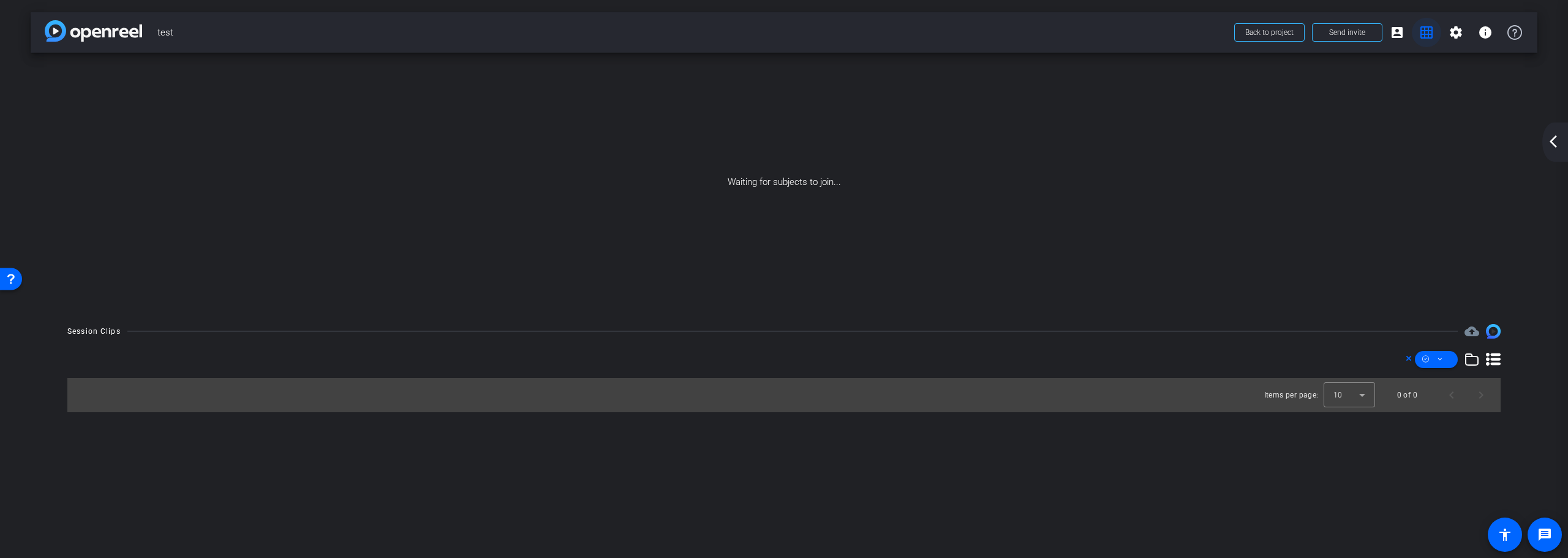
click at [1426, 30] on mat-icon "grid_on" at bounding box center [1426, 33] width 15 height 15
click at [1559, 144] on mat-icon "arrow_back_ios_new" at bounding box center [1554, 142] width 15 height 15
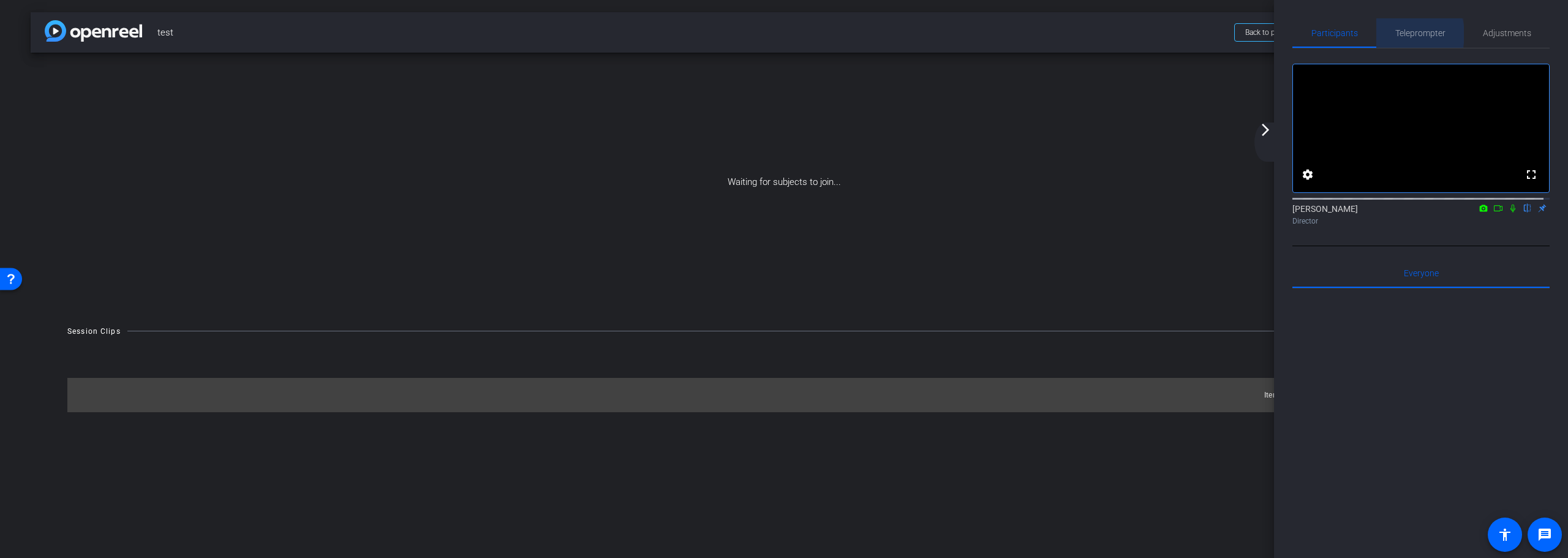
click at [1400, 34] on span "Teleprompter" at bounding box center [1421, 33] width 50 height 9
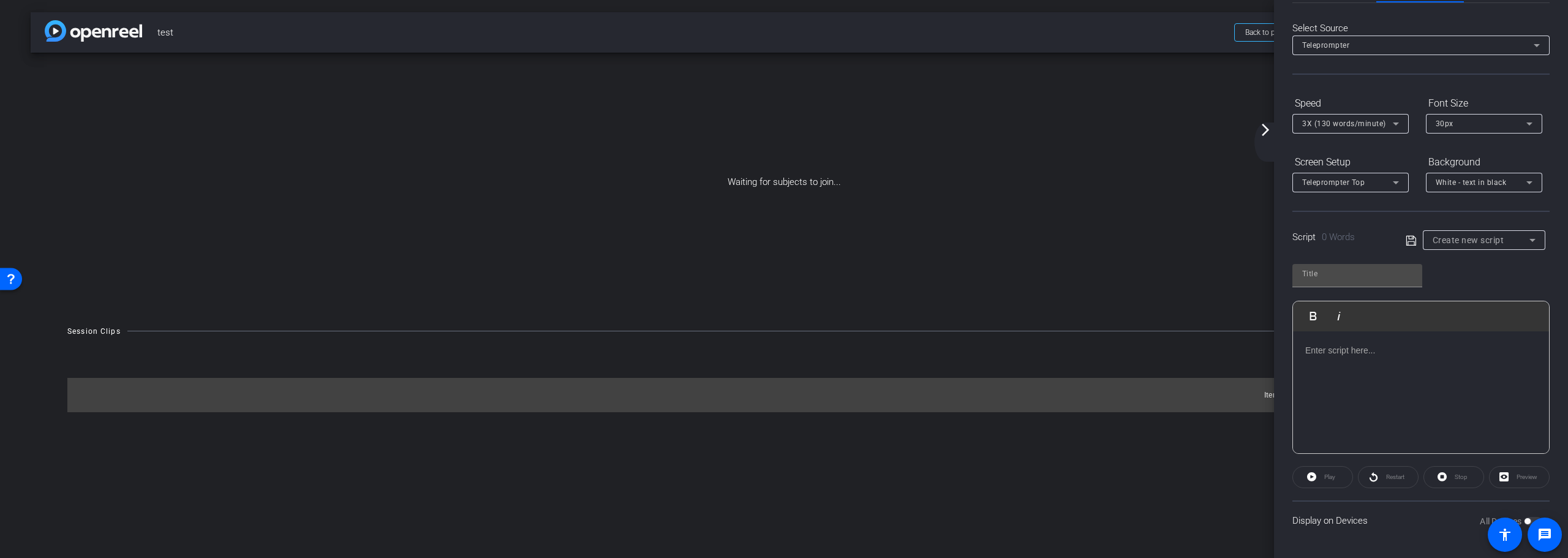
scroll to position [0, 0]
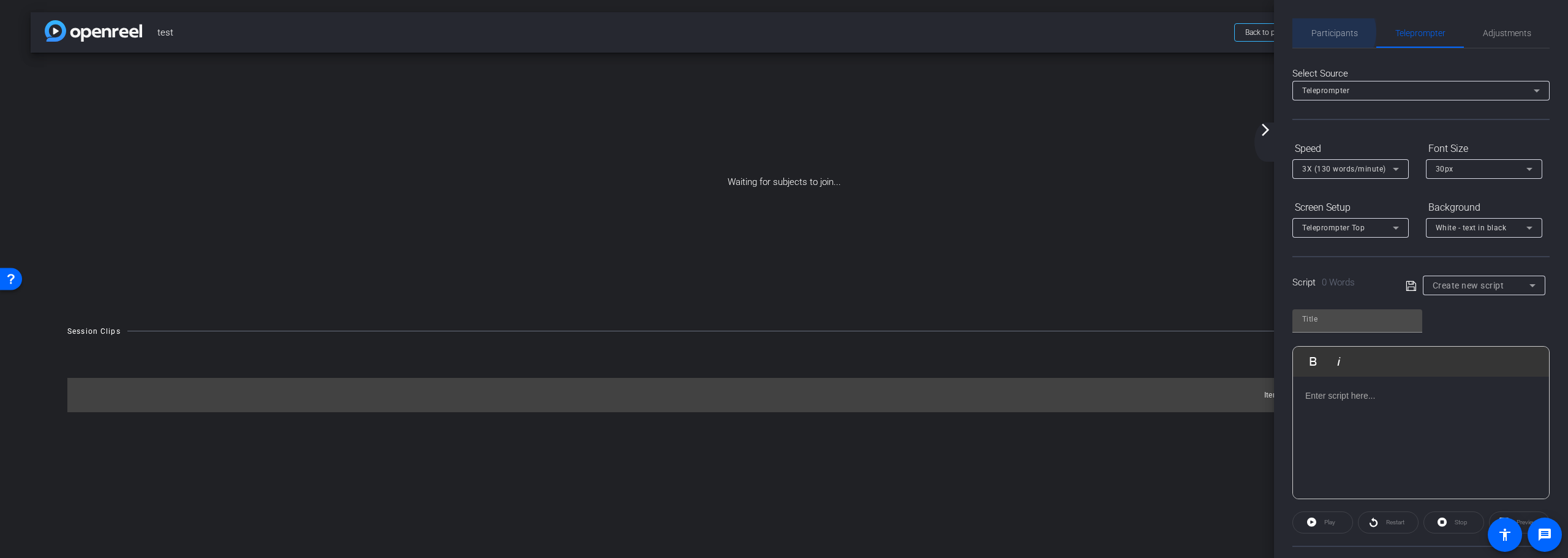
click at [1331, 32] on span "Participants" at bounding box center [1335, 33] width 47 height 9
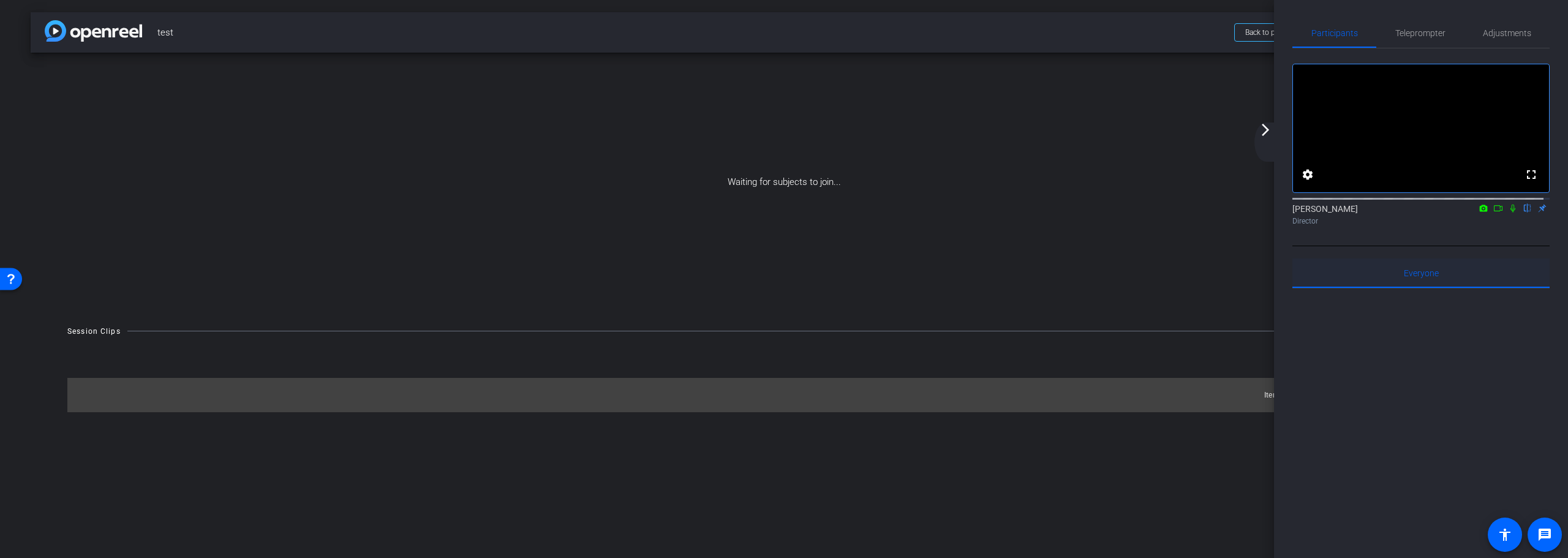
click at [1409, 277] on span "Everyone 0" at bounding box center [1421, 273] width 35 height 9
click at [122, 29] on img at bounding box center [93, 30] width 97 height 21
click at [73, 33] on img at bounding box center [93, 30] width 97 height 21
click at [1250, 30] on span "Back to project" at bounding box center [1269, 33] width 48 height 9
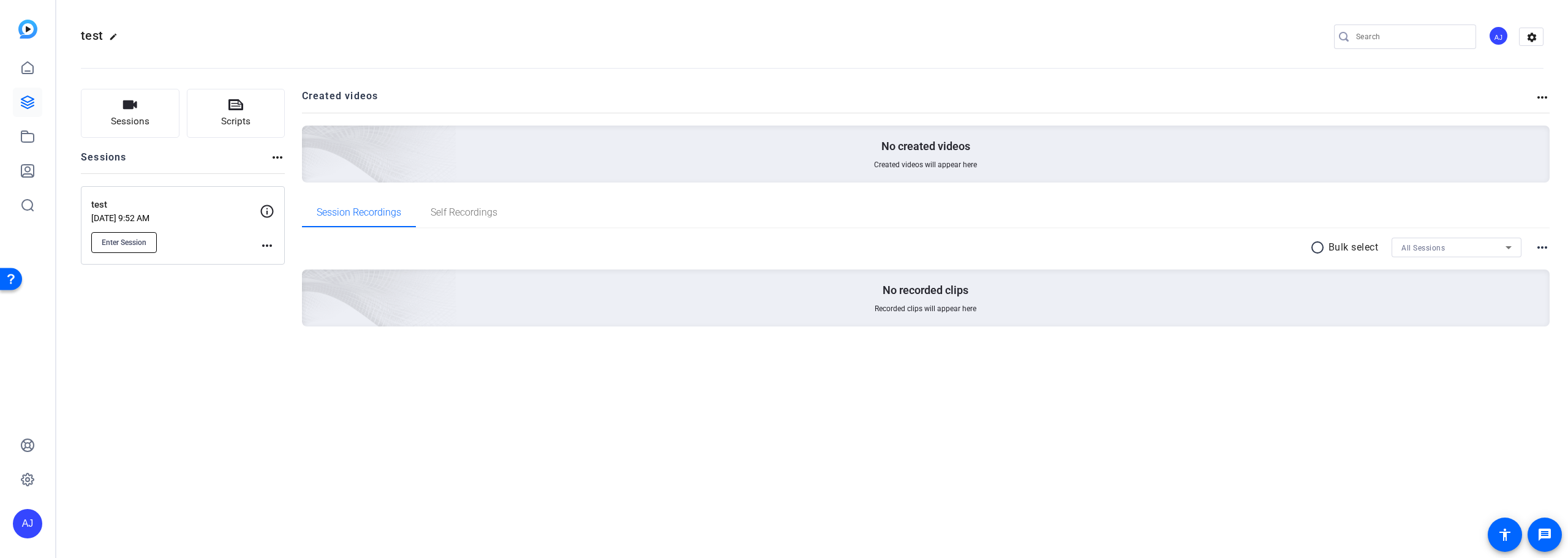
click at [122, 239] on span "Enter Session" at bounding box center [124, 242] width 44 height 10
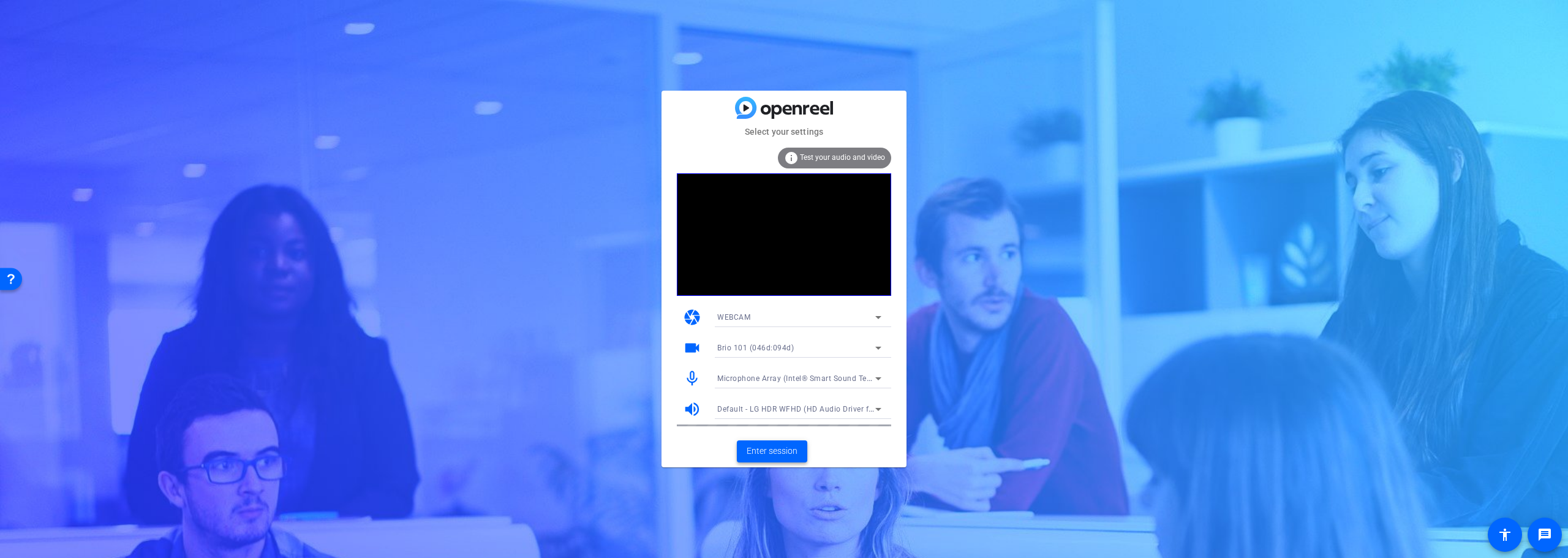
click at [783, 451] on span "Enter session" at bounding box center [772, 451] width 51 height 13
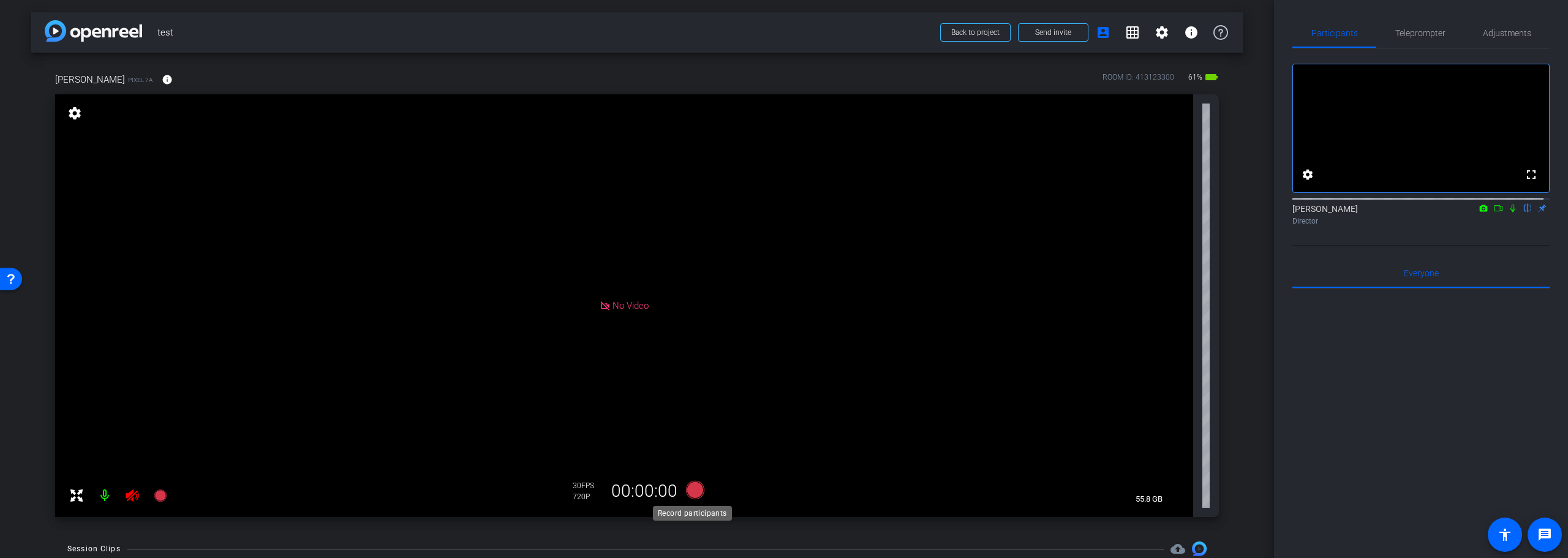
click at [688, 491] on icon at bounding box center [695, 490] width 19 height 19
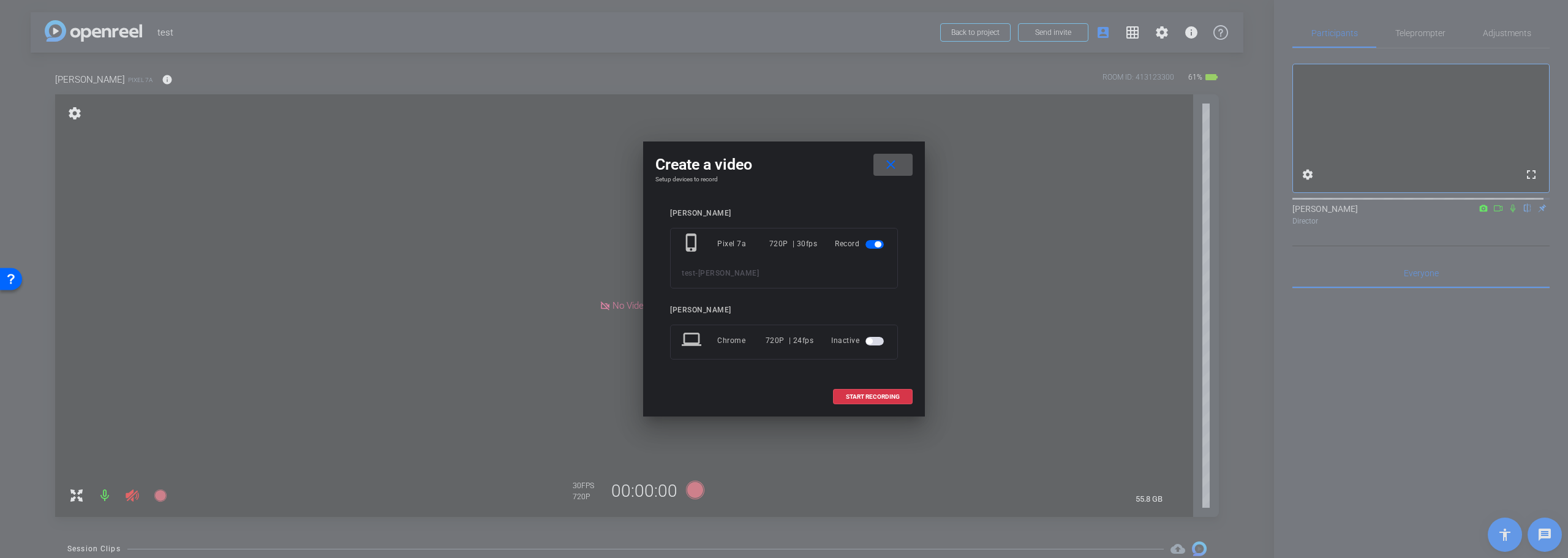
click at [875, 342] on span "button" at bounding box center [874, 342] width 19 height 9
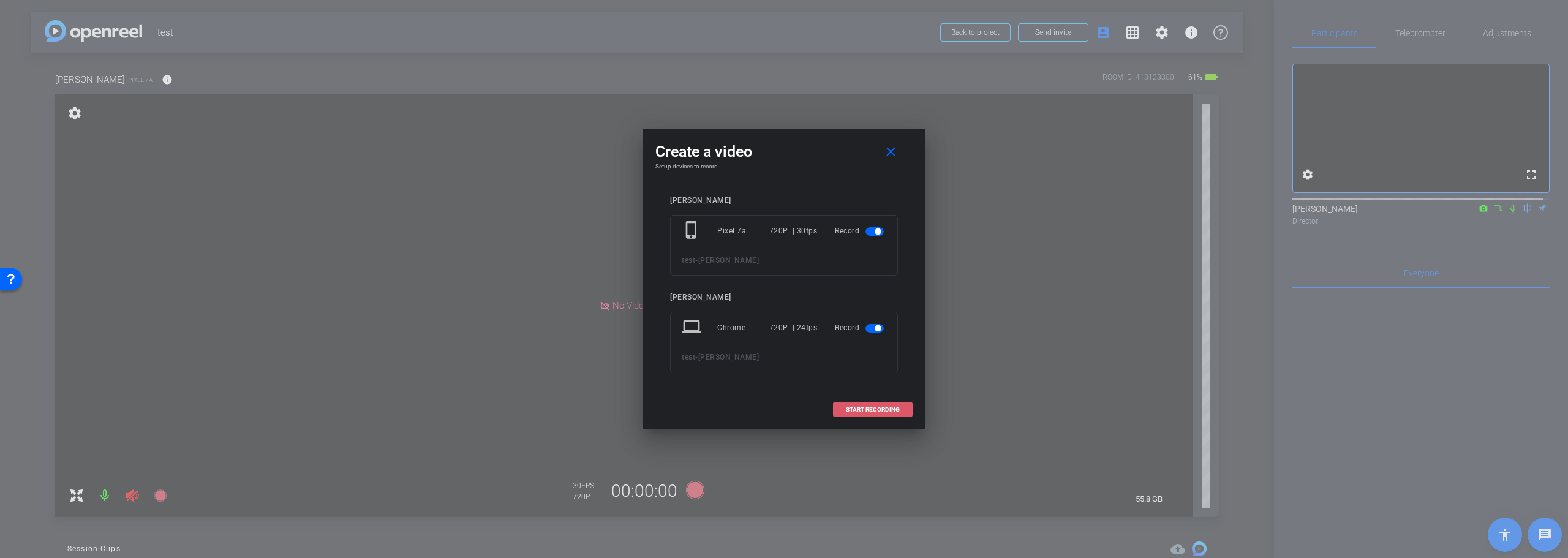
click at [874, 405] on span at bounding box center [873, 410] width 79 height 30
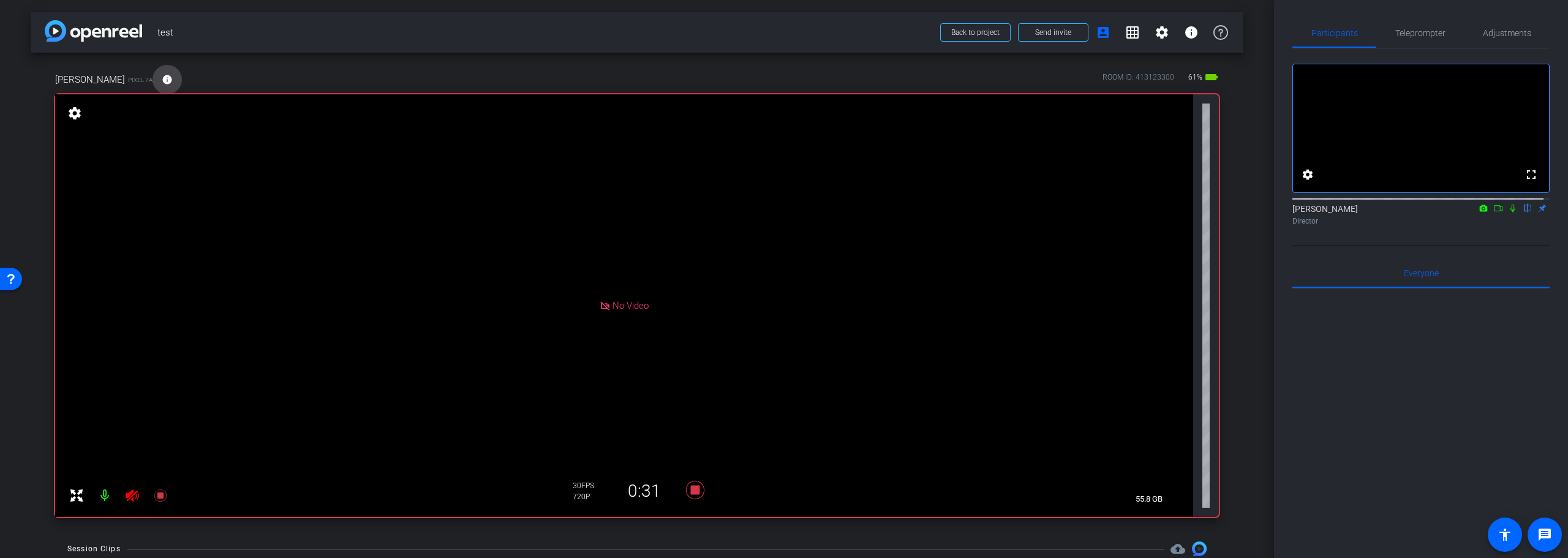
click at [162, 75] on mat-icon "info" at bounding box center [167, 79] width 11 height 11
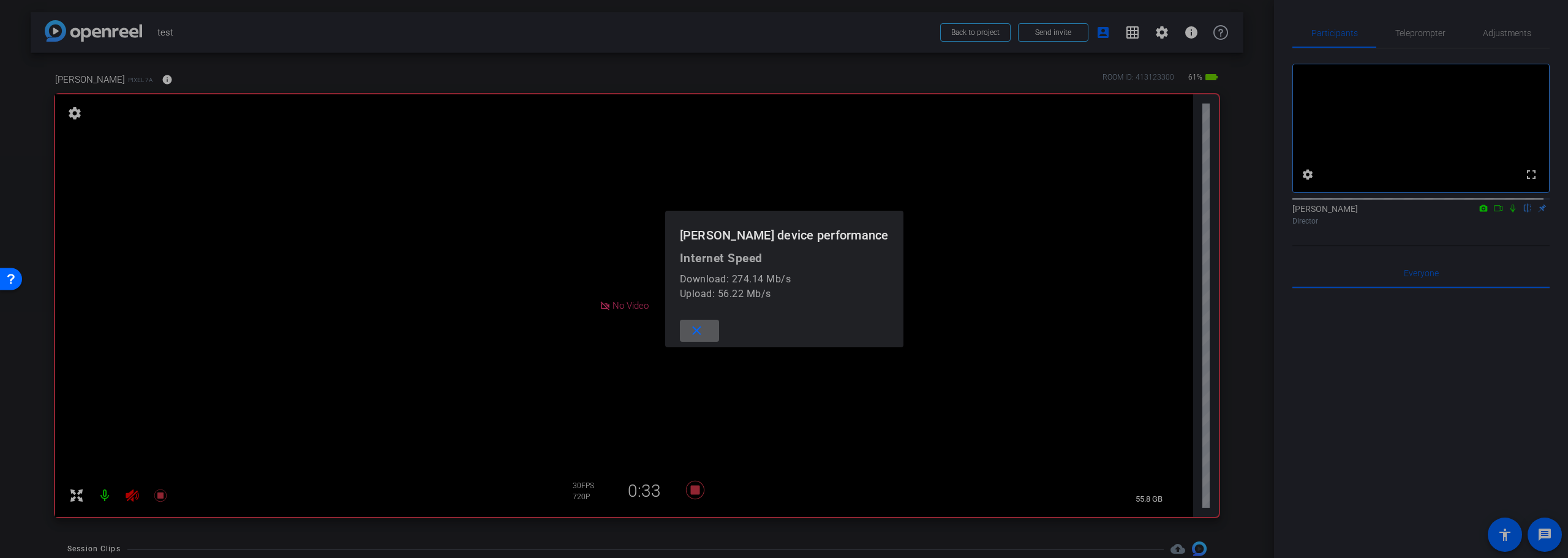
click at [704, 329] on mat-icon "close" at bounding box center [697, 331] width 16 height 16
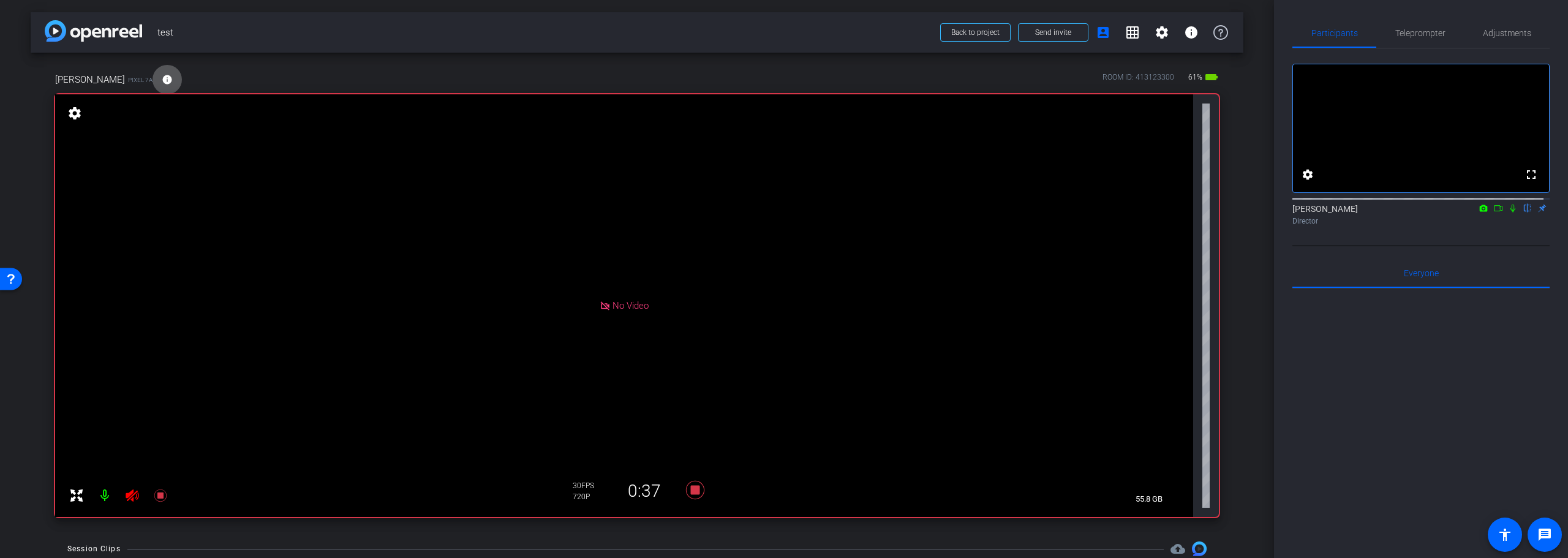
click at [625, 304] on span "No Video" at bounding box center [631, 305] width 36 height 11
click at [682, 319] on div "No Video" at bounding box center [624, 305] width 1138 height 422
click at [689, 488] on icon at bounding box center [695, 490] width 19 height 19
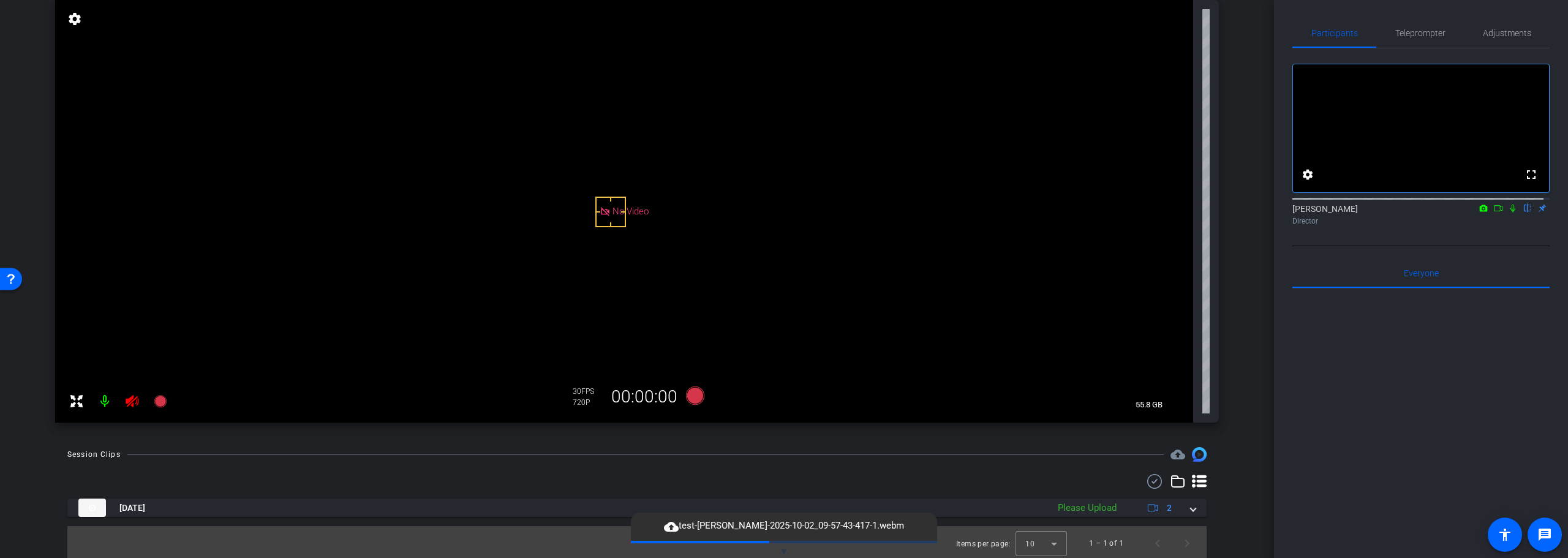
scroll to position [97, 0]
